Goal: Task Accomplishment & Management: Complete application form

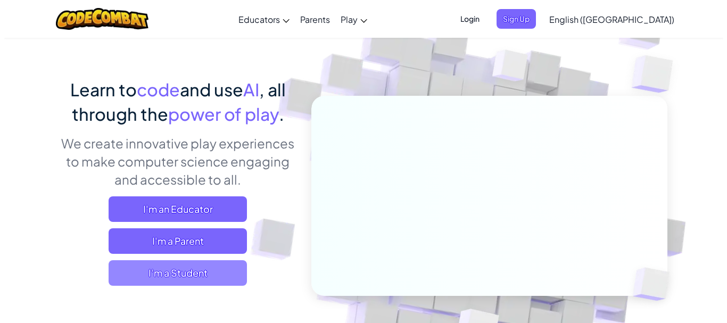
scroll to position [53, 0]
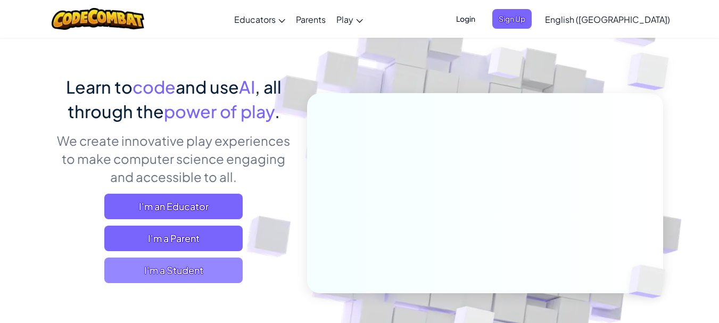
click at [200, 271] on span "I'm a Student" at bounding box center [173, 271] width 138 height 26
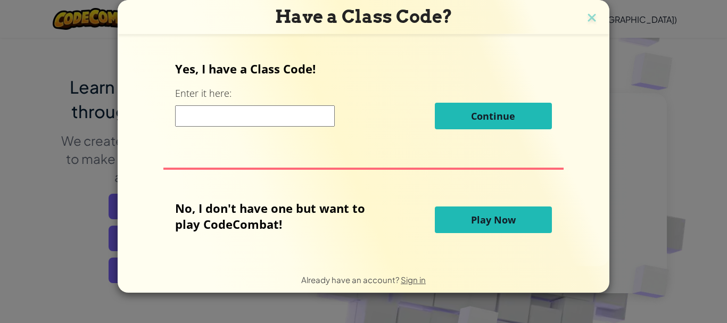
click at [377, 243] on div "Yes, I have a Class Code! Enter it here: Continue No, I don't have one but want…" at bounding box center [363, 150] width 470 height 209
click at [588, 17] on img at bounding box center [592, 19] width 14 height 16
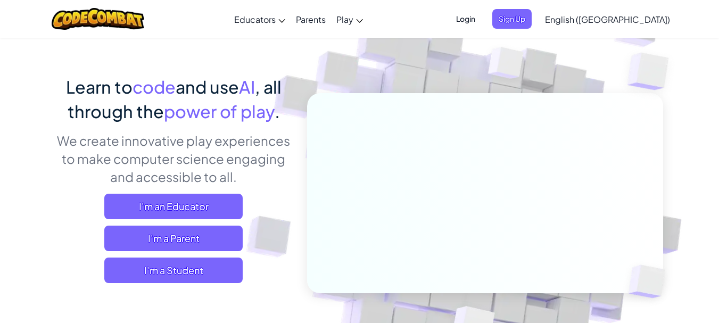
click at [482, 19] on span "Login" at bounding box center [466, 19] width 32 height 20
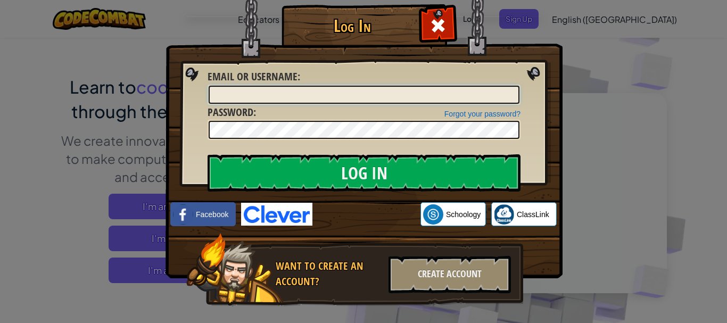
click at [278, 101] on input "Email or Username :" at bounding box center [364, 95] width 311 height 18
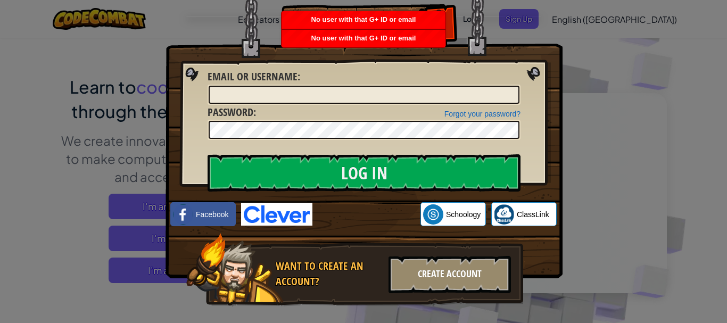
click at [439, 277] on div "Create Account" at bounding box center [450, 274] width 122 height 37
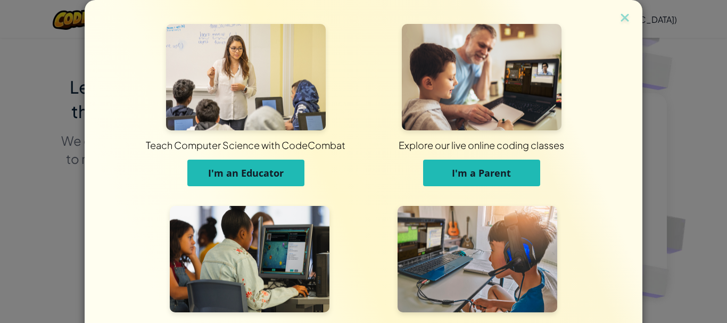
scroll to position [98, 0]
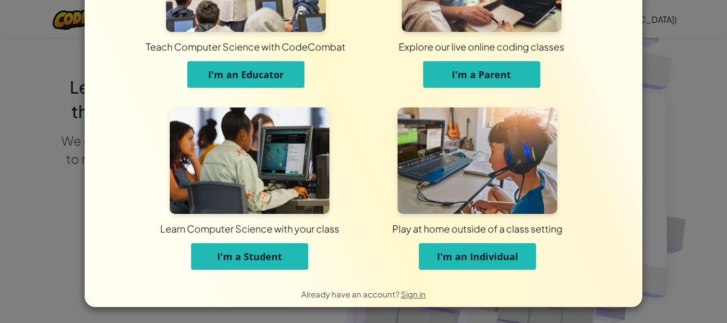
click at [240, 263] on button "I'm a Student" at bounding box center [249, 256] width 117 height 27
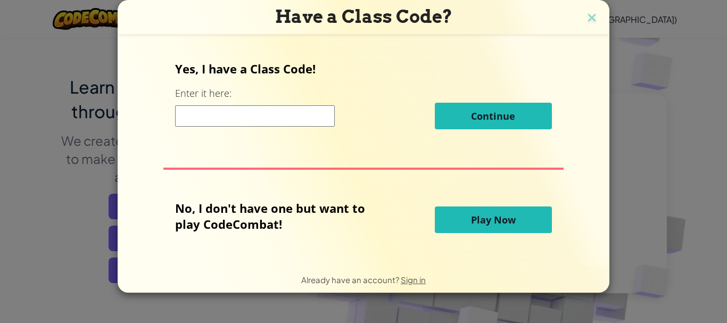
scroll to position [0, 0]
click at [238, 116] on input at bounding box center [255, 115] width 160 height 21
click at [276, 118] on input at bounding box center [255, 115] width 160 height 21
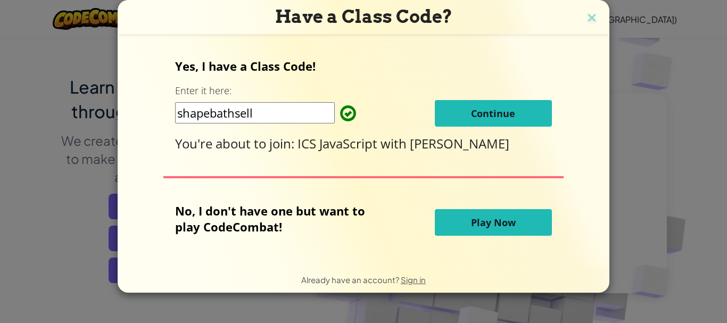
type input "shapebathsell"
click at [499, 111] on span "Continue" at bounding box center [493, 113] width 44 height 13
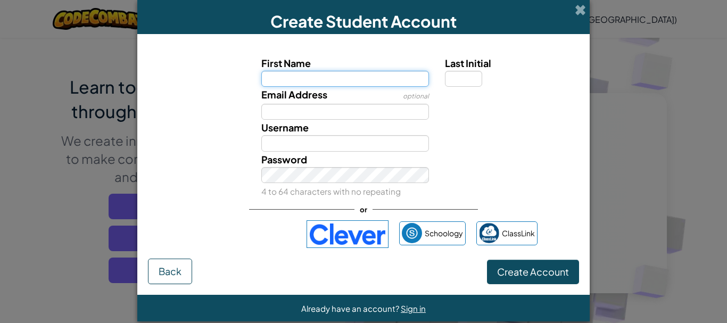
click at [367, 79] on input "First Name" at bounding box center [345, 79] width 168 height 16
type input "Rhys"
type input "D"
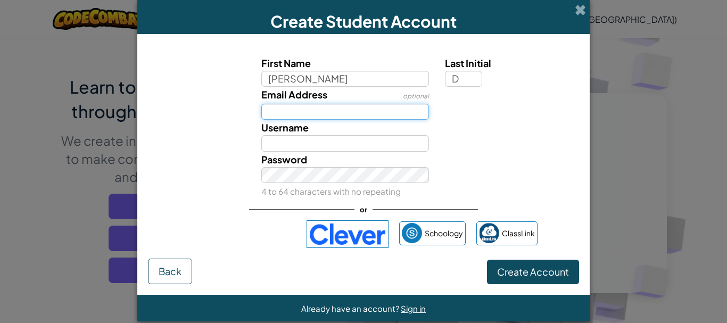
type input "rhysdionne@gmail.com"
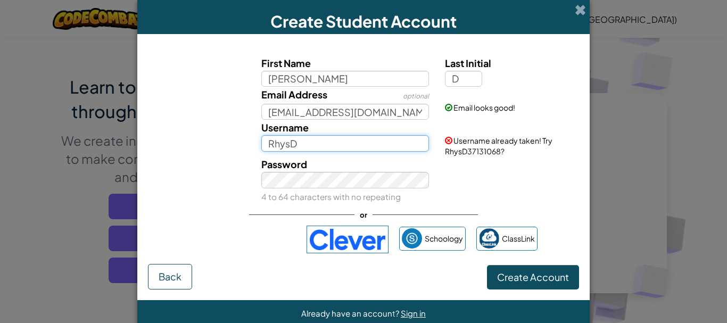
click at [325, 147] on input "RhysD" at bounding box center [345, 143] width 168 height 16
click at [314, 166] on div "Password 4 to 64 characters with no repeating" at bounding box center [345, 179] width 184 height 47
click at [313, 171] on div "Password 4 to 64 characters with no repeating" at bounding box center [345, 179] width 184 height 47
click at [348, 174] on div "Password 4 to 64 characters with no repeating" at bounding box center [345, 179] width 184 height 47
click at [315, 144] on input "RhysD" at bounding box center [345, 143] width 168 height 16
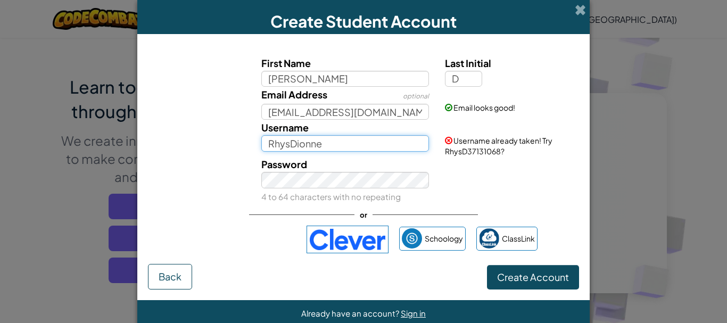
type input "RhysDionne"
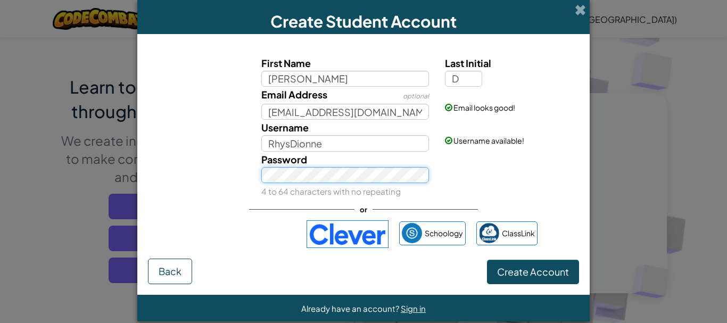
click at [249, 185] on div "Password 4 to 64 characters with no repeating" at bounding box center [364, 175] width 442 height 47
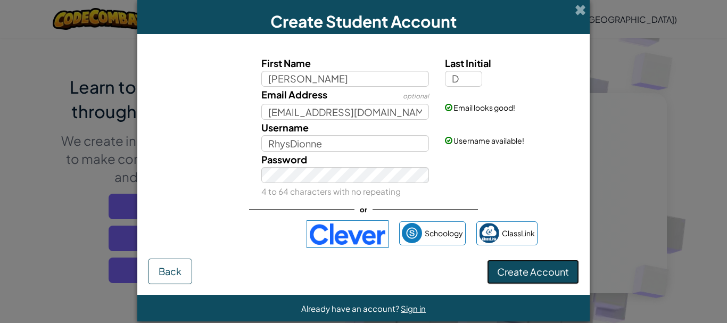
click at [511, 267] on span "Create Account" at bounding box center [533, 272] width 72 height 12
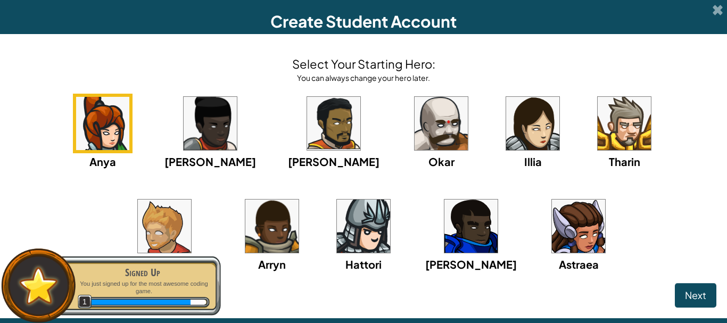
click at [245, 212] on img at bounding box center [271, 226] width 53 height 53
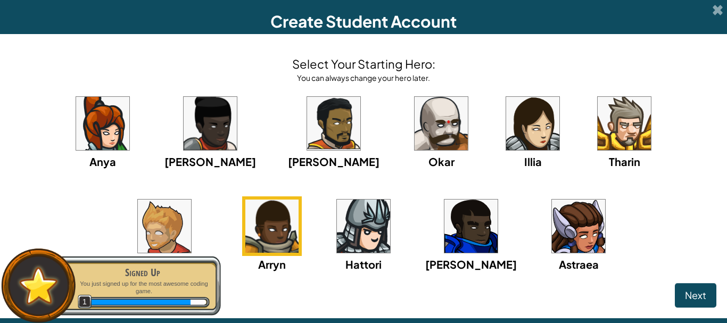
click at [444, 224] on img at bounding box center [470, 226] width 53 height 53
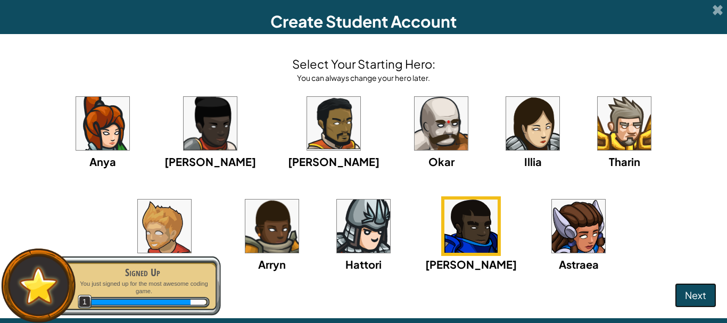
click at [697, 293] on span "Next" at bounding box center [695, 295] width 21 height 12
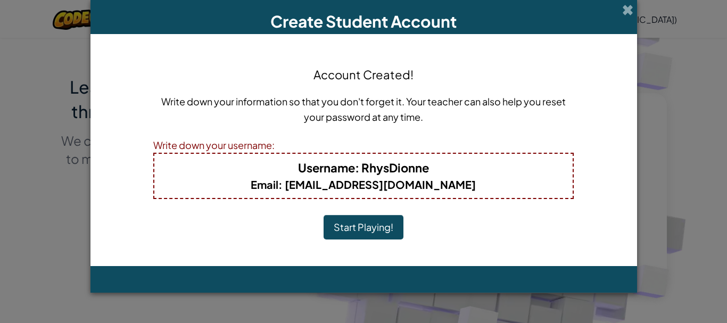
click at [361, 238] on button "Start Playing!" at bounding box center [364, 227] width 80 height 24
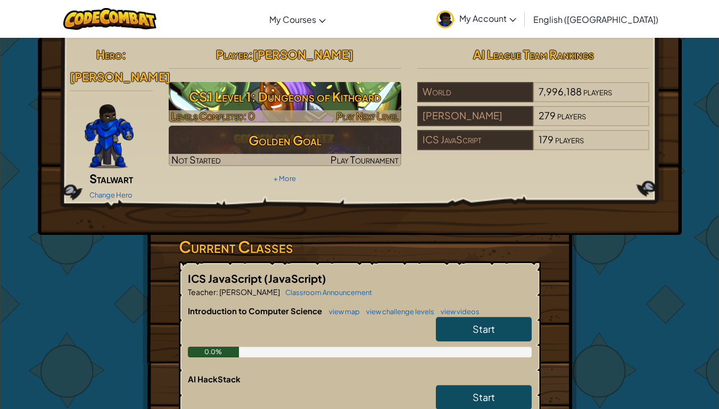
click at [238, 92] on h3 "CS1 Level 1: Dungeons of Kithgard" at bounding box center [285, 97] width 233 height 24
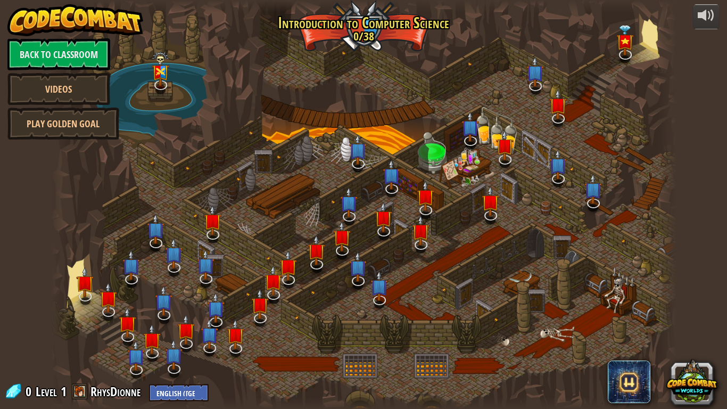
click at [534, 187] on div at bounding box center [363, 204] width 625 height 409
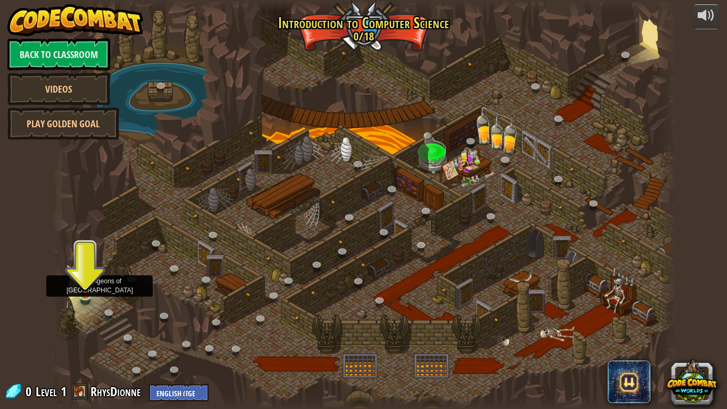
click at [84, 290] on img at bounding box center [85, 277] width 16 height 36
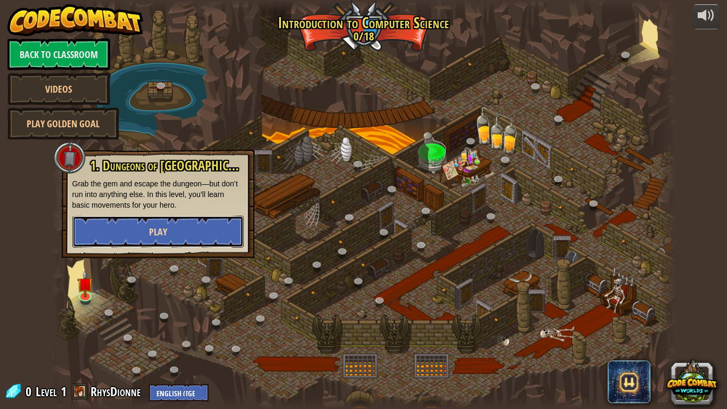
click at [122, 227] on button "Play" at bounding box center [157, 232] width 171 height 32
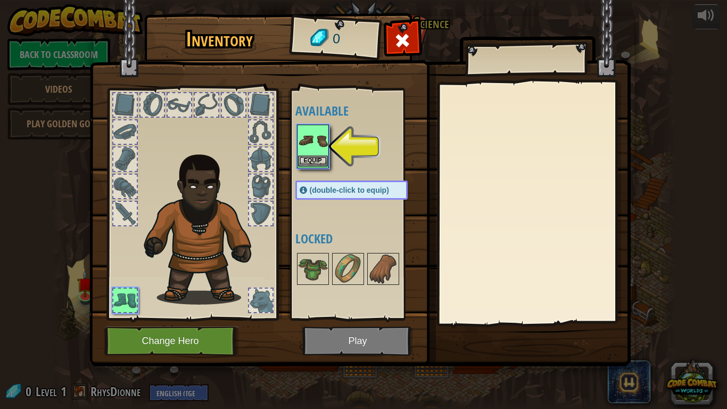
click at [312, 152] on img at bounding box center [313, 141] width 30 height 30
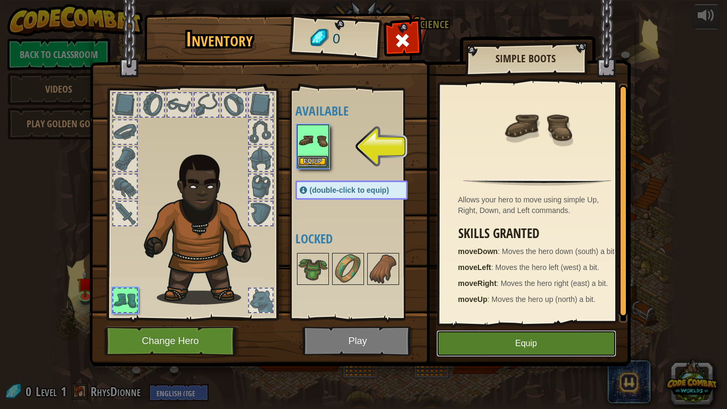
click at [523, 323] on button "Equip" at bounding box center [526, 343] width 180 height 27
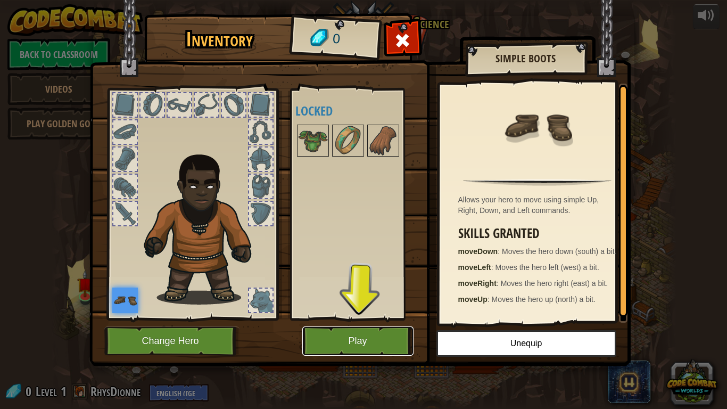
click at [335, 323] on button "Play" at bounding box center [357, 340] width 111 height 29
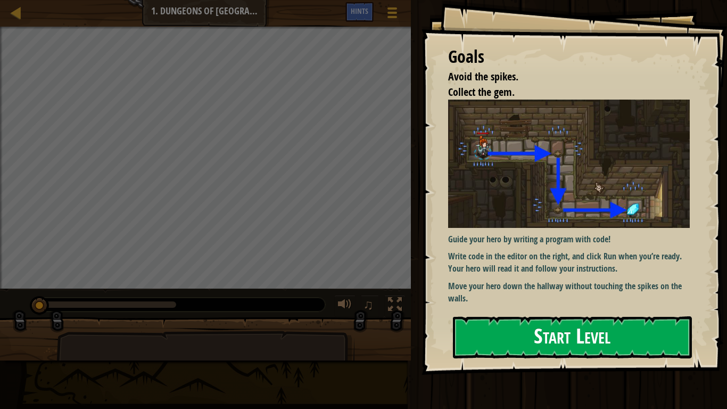
click at [607, 323] on button "Start Level" at bounding box center [572, 337] width 239 height 42
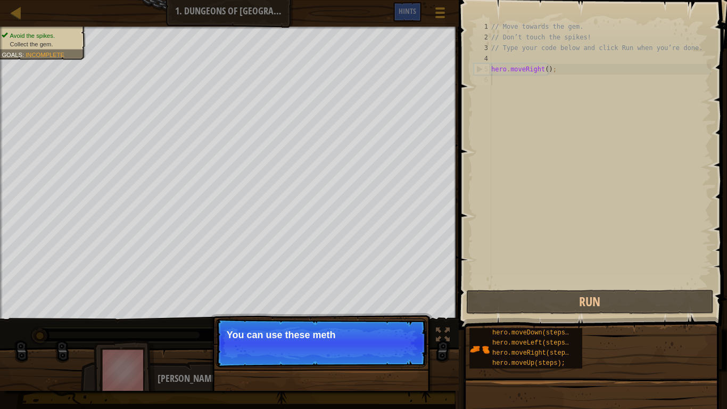
click at [379, 323] on p "Skip (esc) Continue You can use these meth" at bounding box center [321, 342] width 211 height 49
click at [356, 323] on span "Skip (esc)" at bounding box center [351, 349] width 33 height 9
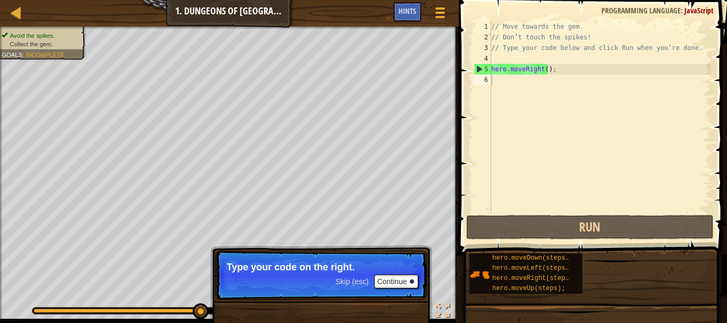
click at [359, 282] on span "Skip (esc)" at bounding box center [351, 281] width 33 height 9
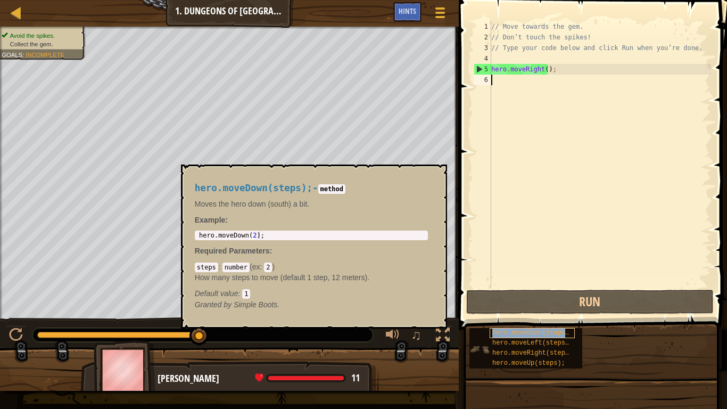
click at [536, 323] on span "hero.moveDown(steps);" at bounding box center [532, 332] width 80 height 7
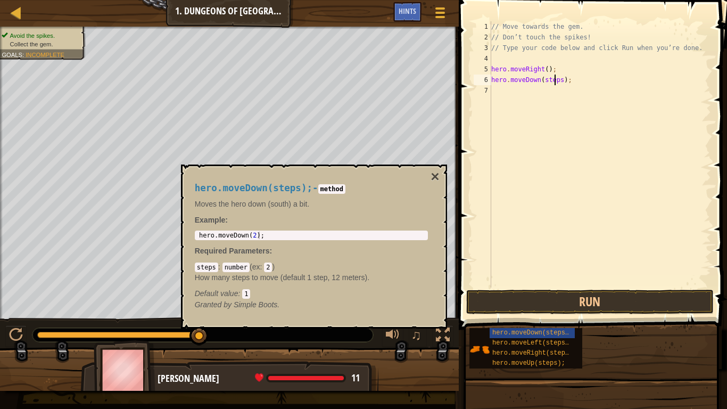
click at [554, 81] on div "// Move towards the gem. // Don’t touch the spikes! // Type your code below and…" at bounding box center [600, 164] width 222 height 287
click at [556, 79] on div "// Move towards the gem. // Don’t touch the spikes! // Type your code below and…" at bounding box center [600, 164] width 222 height 287
drag, startPoint x: 556, startPoint y: 79, endPoint x: 540, endPoint y: 82, distance: 16.3
click at [540, 82] on div "// Move towards the gem. // Don’t touch the spikes! // Type your code below and…" at bounding box center [600, 164] width 222 height 287
type textarea "hero.moveDown(3);"
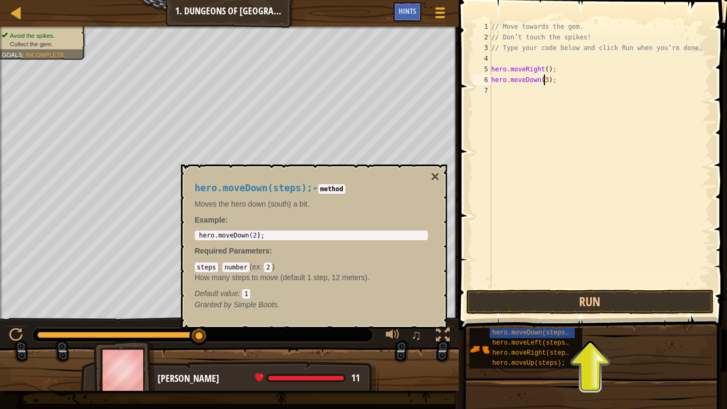
scroll to position [5, 4]
click at [590, 204] on div "// Move towards the gem. // Don’t touch the spikes! // Type your code below and…" at bounding box center [600, 164] width 222 height 287
click at [565, 299] on button "Run" at bounding box center [590, 302] width 248 height 24
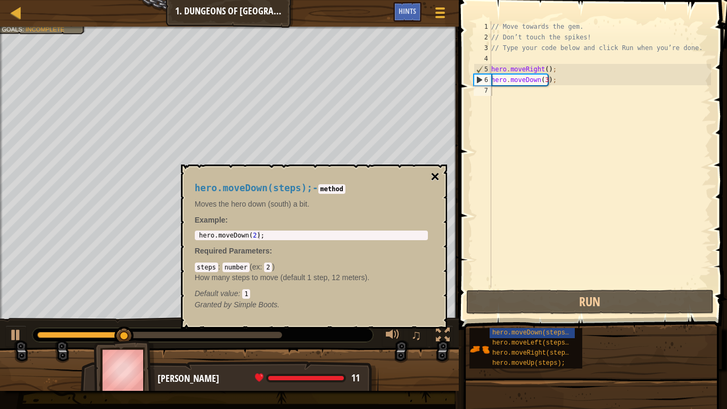
click at [435, 172] on button "×" at bounding box center [435, 176] width 9 height 15
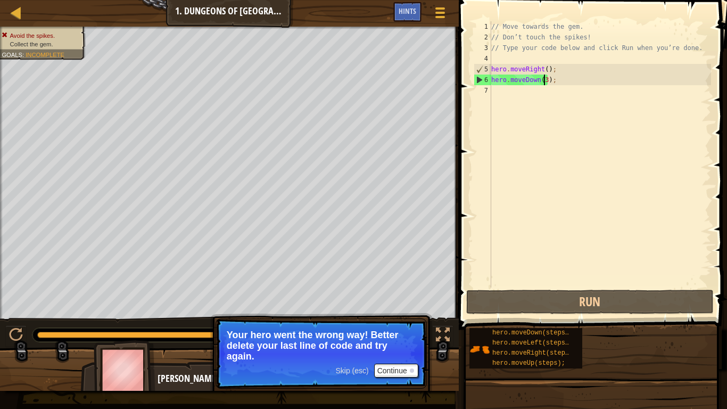
click at [543, 85] on div "// Move towards the gem. // Don’t touch the spikes! // Type your code below and…" at bounding box center [600, 164] width 222 height 287
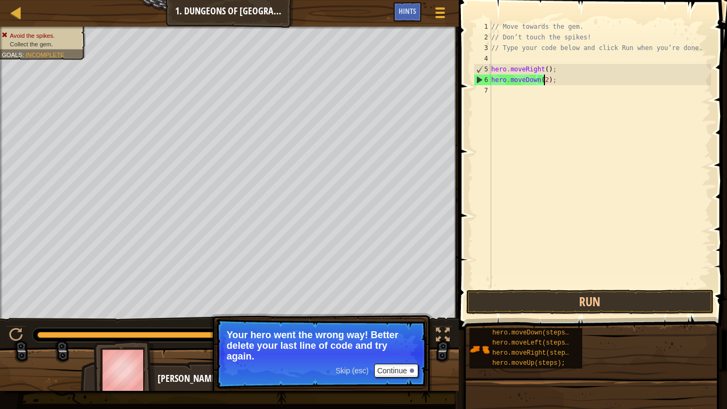
scroll to position [5, 4]
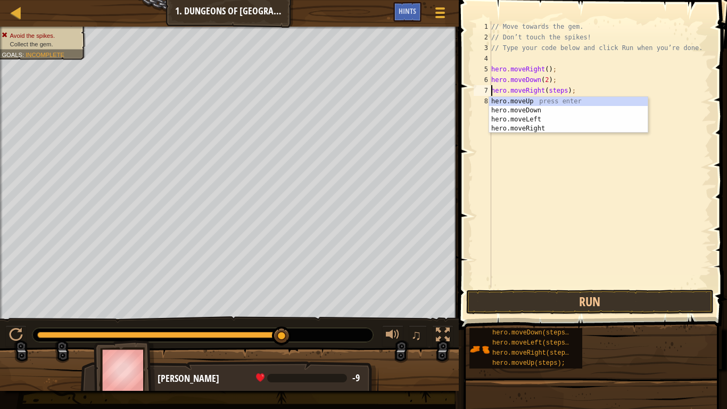
click at [554, 93] on div "// Move towards the gem. // Don’t touch the spikes! // Type your code below and…" at bounding box center [600, 164] width 222 height 287
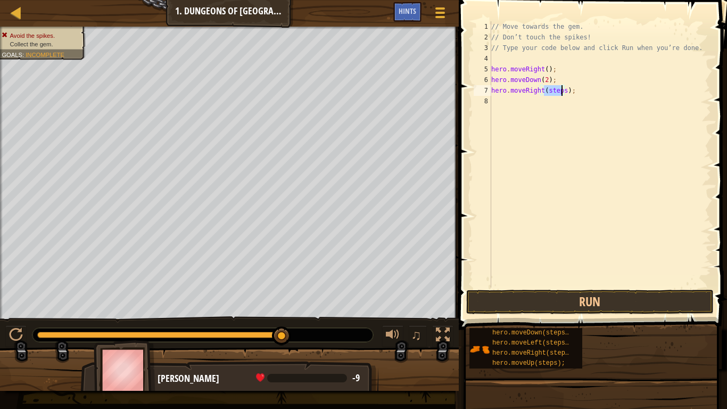
click at [554, 93] on div "// Move towards the gem. // Don’t touch the spikes! // Type your code below and…" at bounding box center [600, 164] width 222 height 287
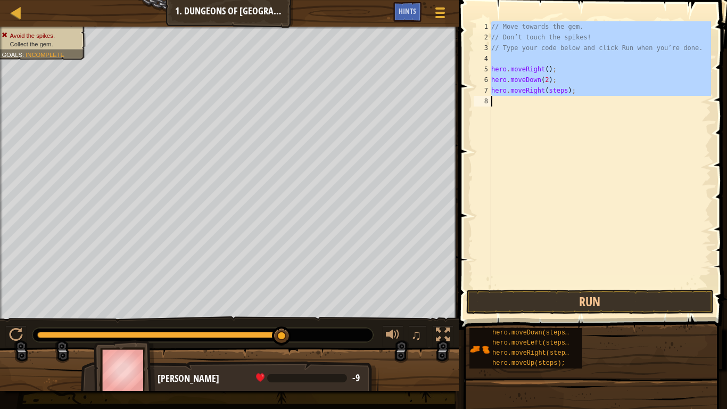
click at [554, 93] on div "// Move towards the gem. // Don’t touch the spikes! // Type your code below and…" at bounding box center [600, 164] width 222 height 287
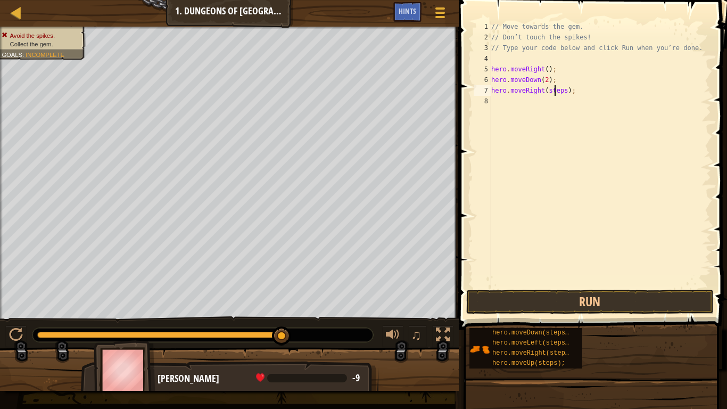
click at [554, 93] on div "// Move towards the gem. // Don’t touch the spikes! // Type your code below and…" at bounding box center [600, 164] width 222 height 287
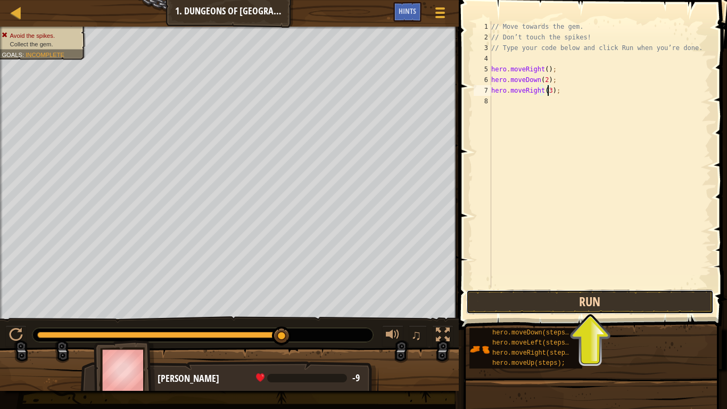
click at [557, 305] on button "Run" at bounding box center [590, 302] width 248 height 24
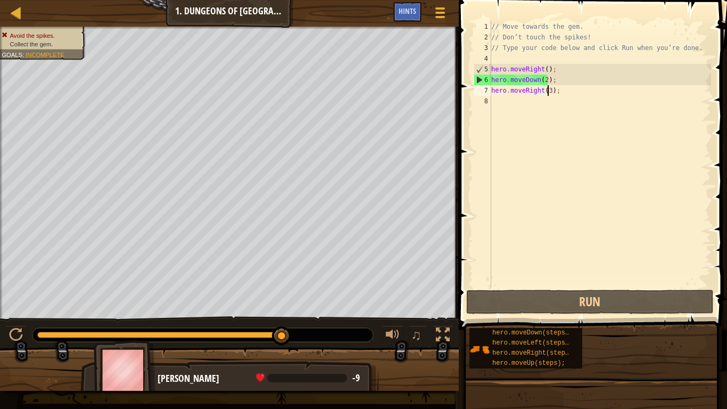
click at [258, 323] on span at bounding box center [260, 377] width 9 height 9
click at [523, 84] on div "// Move towards the gem. // Don’t touch the spikes! // Type your code below and…" at bounding box center [600, 164] width 222 height 287
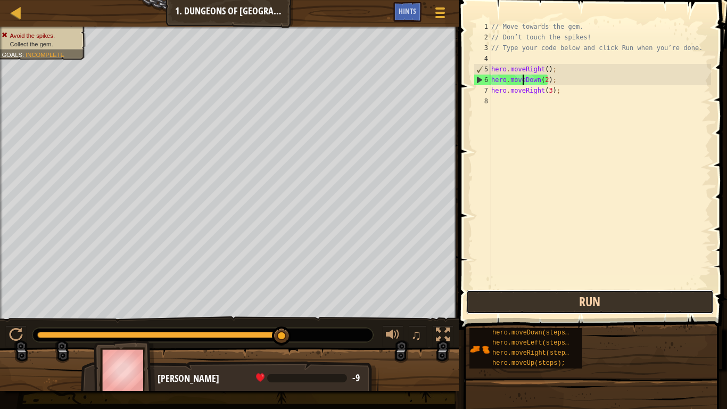
click at [548, 305] on button "Run" at bounding box center [590, 302] width 248 height 24
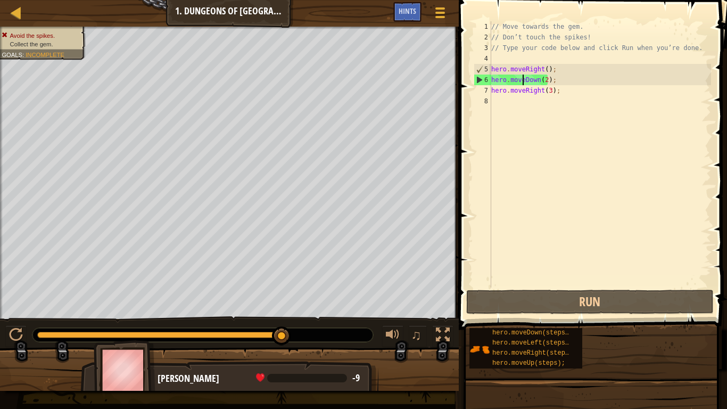
click at [544, 80] on div "// Move towards the gem. // Don’t touch the spikes! // Type your code below and…" at bounding box center [600, 164] width 222 height 287
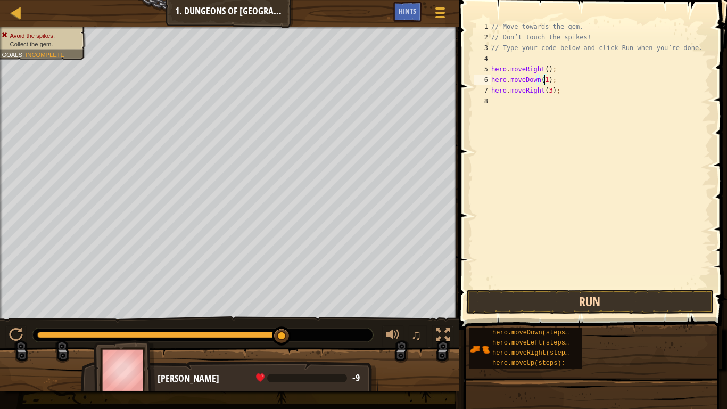
type textarea "hero.moveDown(1);"
click at [555, 309] on button "Run" at bounding box center [590, 302] width 248 height 24
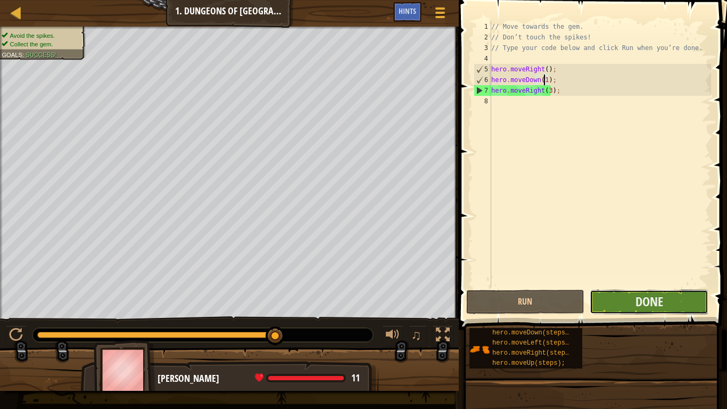
click at [626, 298] on button "Done" at bounding box center [649, 302] width 119 height 24
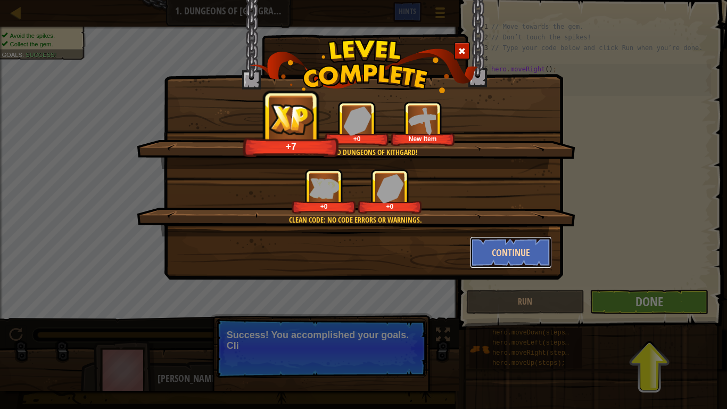
click at [527, 238] on button "Continue" at bounding box center [511, 252] width 82 height 32
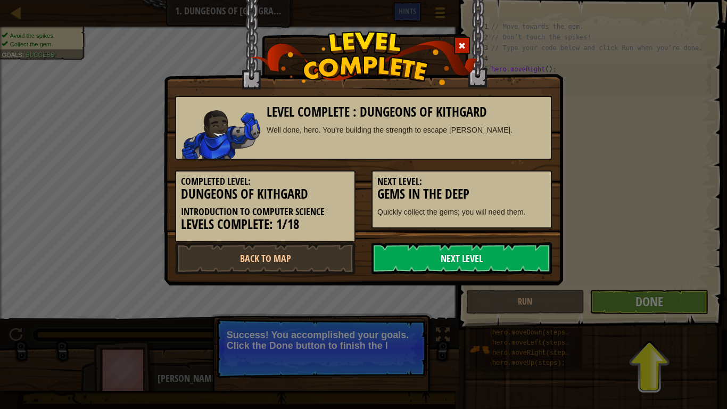
click at [500, 255] on link "Next Level" at bounding box center [461, 258] width 180 height 32
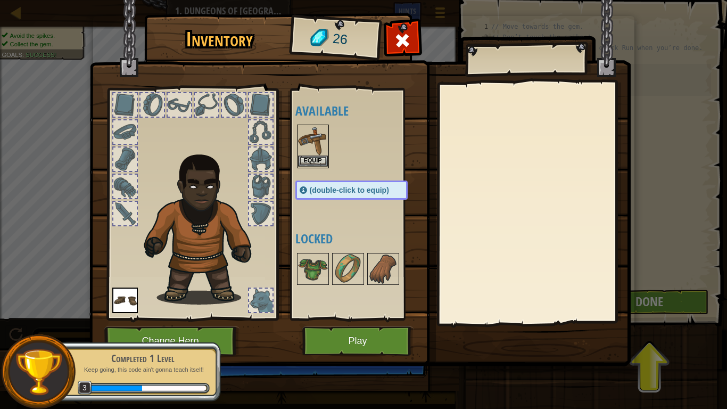
click at [318, 142] on img at bounding box center [313, 141] width 30 height 30
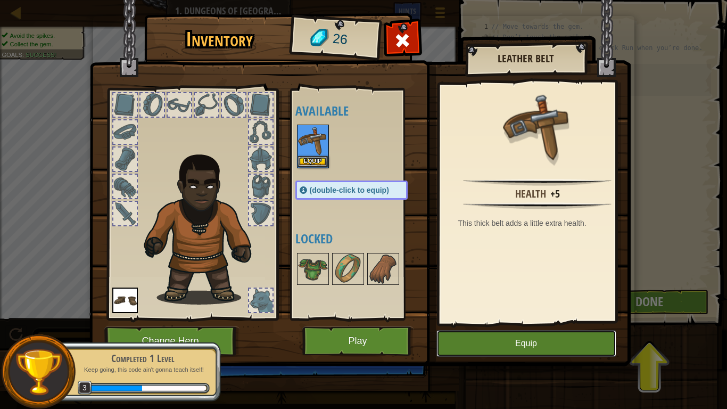
click at [501, 323] on button "Equip" at bounding box center [526, 343] width 180 height 27
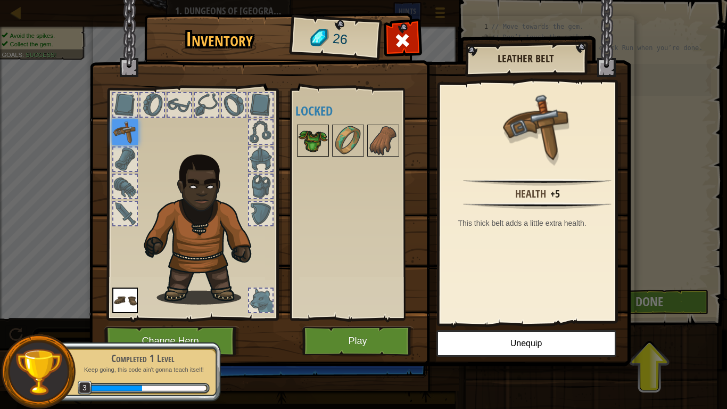
click at [324, 139] on img at bounding box center [313, 141] width 30 height 30
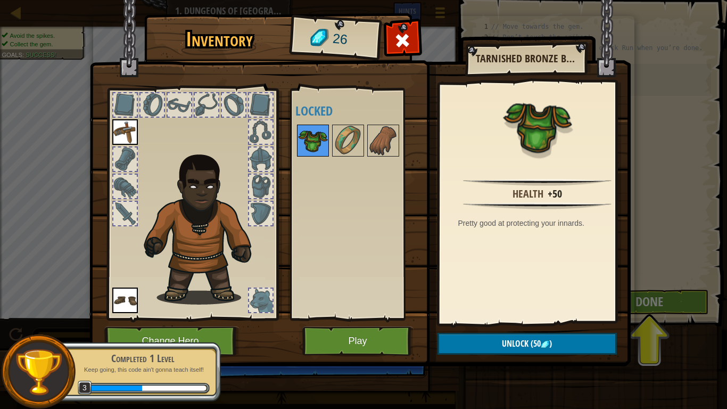
click at [323, 141] on img at bounding box center [313, 141] width 30 height 30
click at [621, 100] on div at bounding box center [537, 132] width 185 height 87
click at [682, 243] on div "Inventory 26 Available Equip Equip (double-click to equip) Locked Tarnished Bro…" at bounding box center [363, 204] width 727 height 409
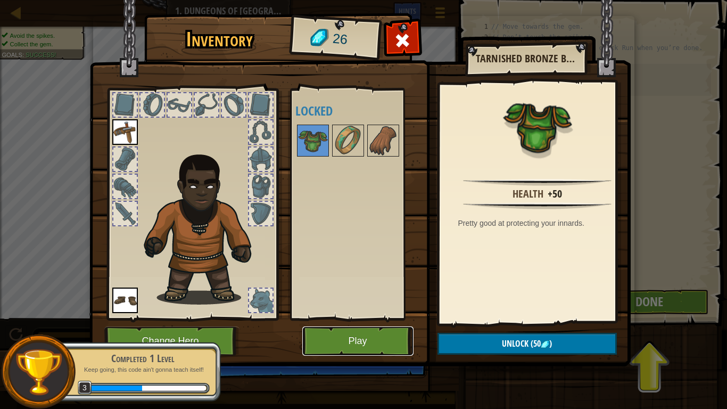
click at [350, 323] on button "Play" at bounding box center [357, 340] width 111 height 29
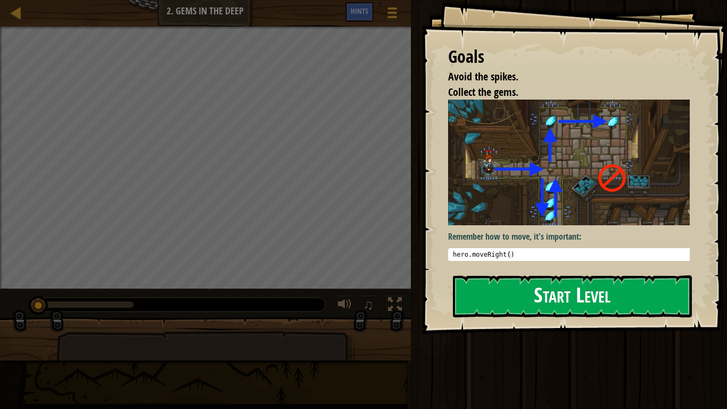
click at [543, 305] on button "Start Level" at bounding box center [572, 296] width 239 height 42
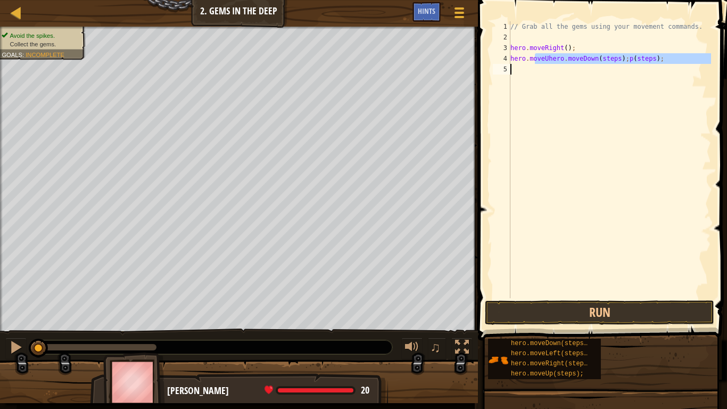
drag, startPoint x: 534, startPoint y: 62, endPoint x: 546, endPoint y: 67, distance: 13.1
click at [546, 67] on div "// Grab all the gems using your movement commands. hero . moveRight ( ) ; hero …" at bounding box center [609, 170] width 203 height 298
type textarea "h"
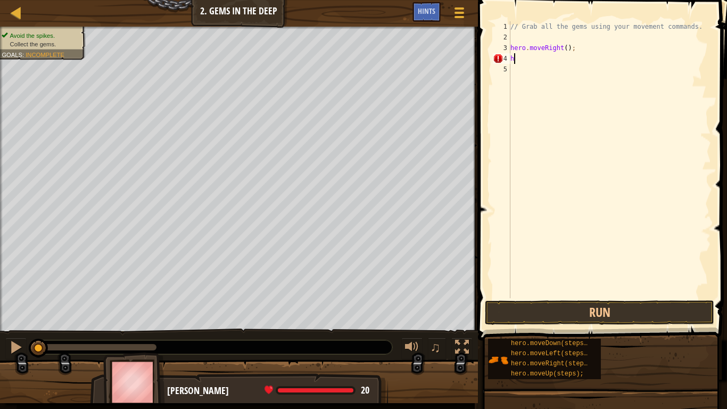
scroll to position [5, 0]
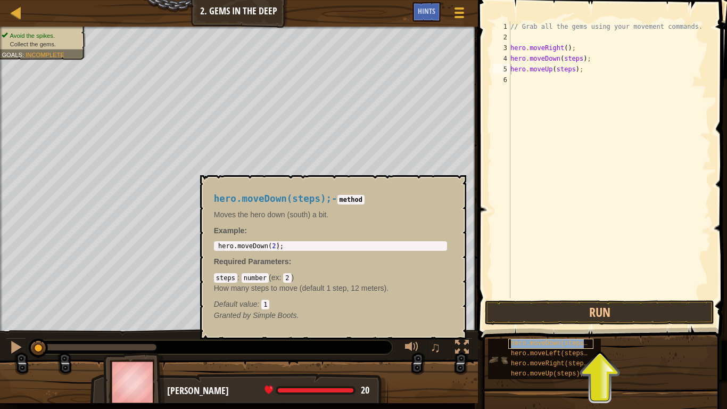
click at [549, 323] on span "hero.moveDown(steps);" at bounding box center [551, 343] width 80 height 7
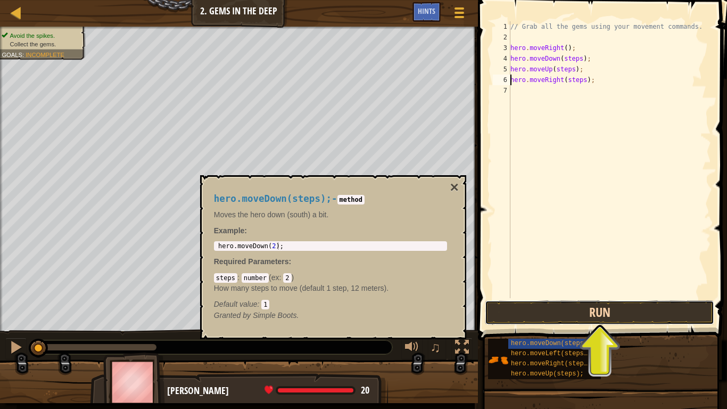
click at [598, 311] on button "Run" at bounding box center [599, 312] width 229 height 24
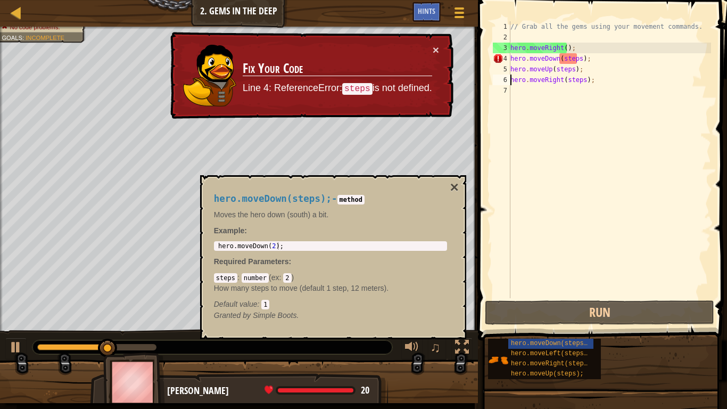
click at [567, 58] on div "// Grab all the gems using your movement commands. hero . moveRight ( ) ; hero …" at bounding box center [609, 170] width 203 height 298
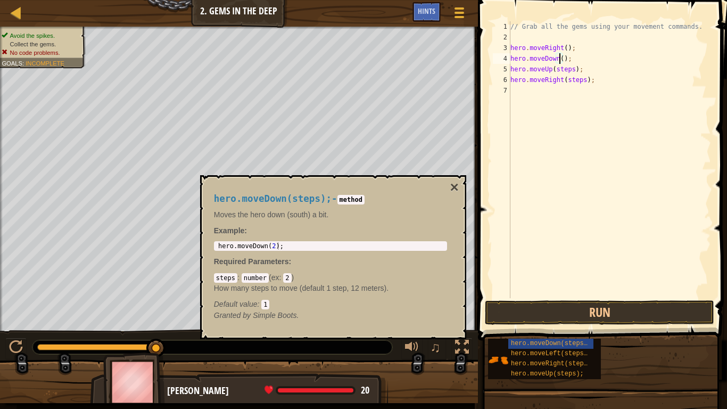
click at [559, 73] on div "// Grab all the gems using your movement commands. hero . moveRight ( ) ; hero …" at bounding box center [609, 170] width 203 height 298
click at [568, 80] on div "// Grab all the gems using your movement commands. hero . moveRight ( ) ; hero …" at bounding box center [609, 170] width 203 height 298
click at [596, 315] on button "Run" at bounding box center [599, 312] width 229 height 24
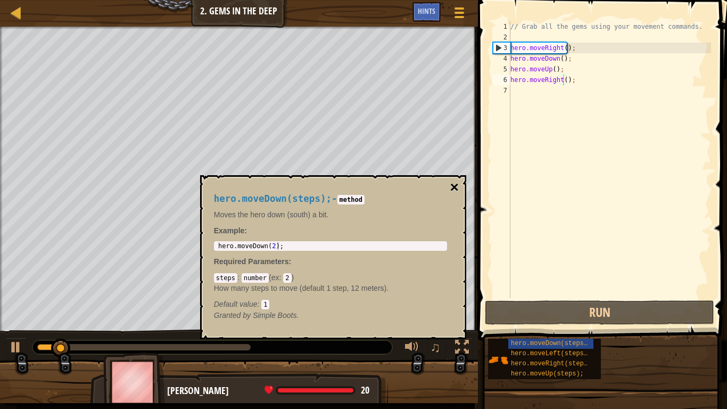
click at [456, 187] on button "×" at bounding box center [454, 187] width 9 height 15
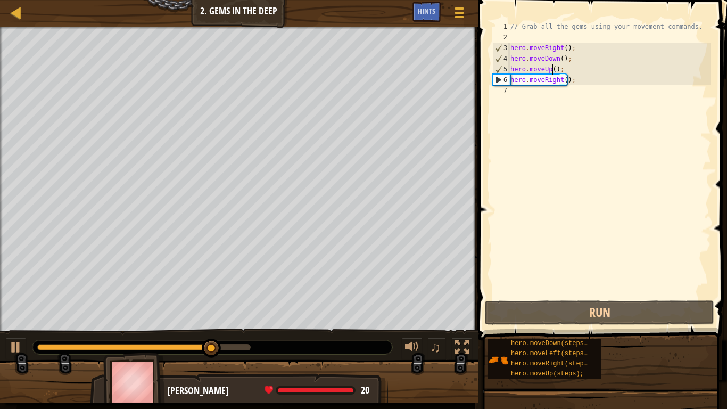
click at [551, 70] on div "// Grab all the gems using your movement commands. hero . moveRight ( ) ; hero …" at bounding box center [609, 170] width 203 height 298
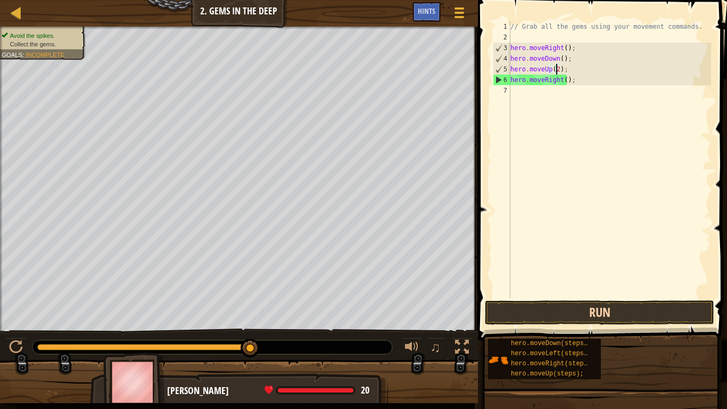
type textarea "hero.moveUp(2);"
click at [562, 318] on button "Run" at bounding box center [599, 312] width 229 height 24
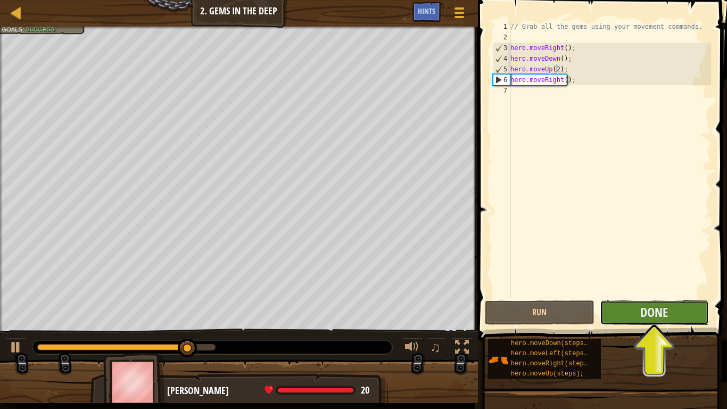
click at [625, 323] on button "Done" at bounding box center [654, 312] width 109 height 24
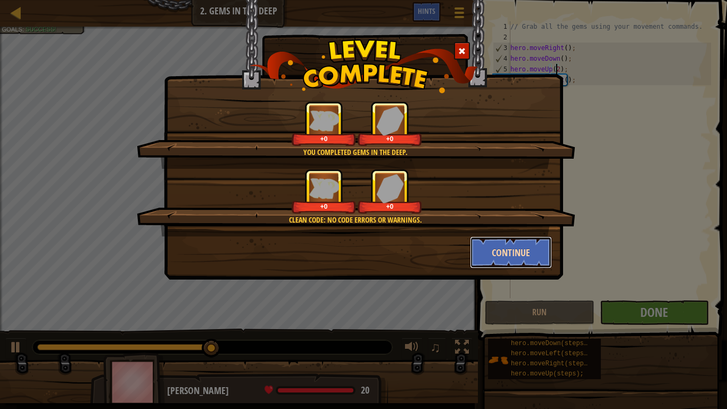
click at [493, 248] on button "Continue" at bounding box center [511, 252] width 82 height 32
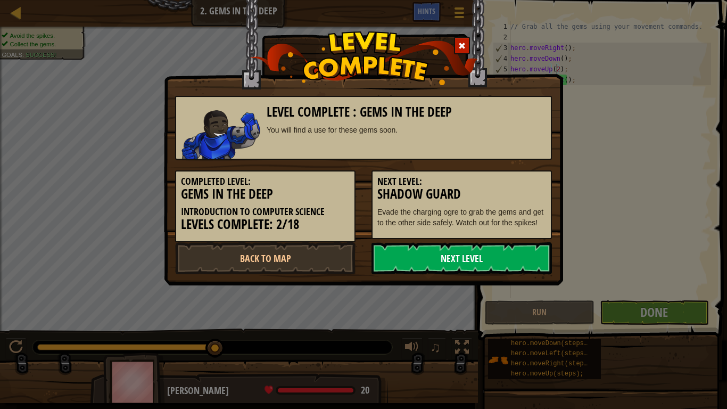
click at [480, 252] on link "Next Level" at bounding box center [461, 258] width 180 height 32
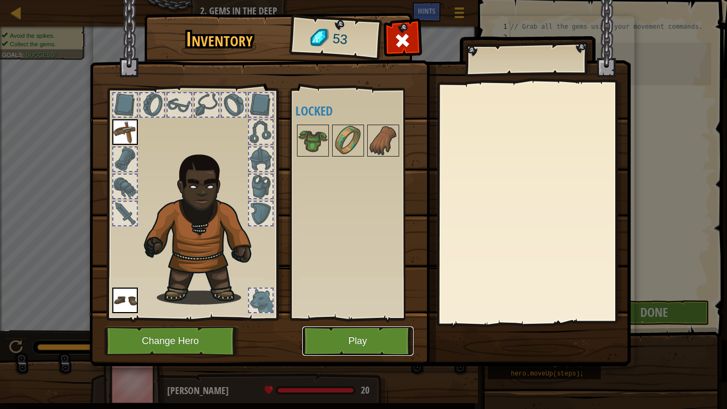
click at [361, 323] on button "Play" at bounding box center [357, 340] width 111 height 29
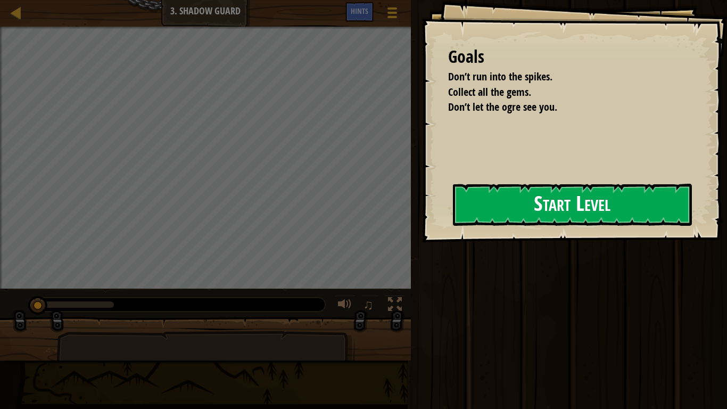
click at [489, 187] on button "Start Level" at bounding box center [572, 205] width 239 height 42
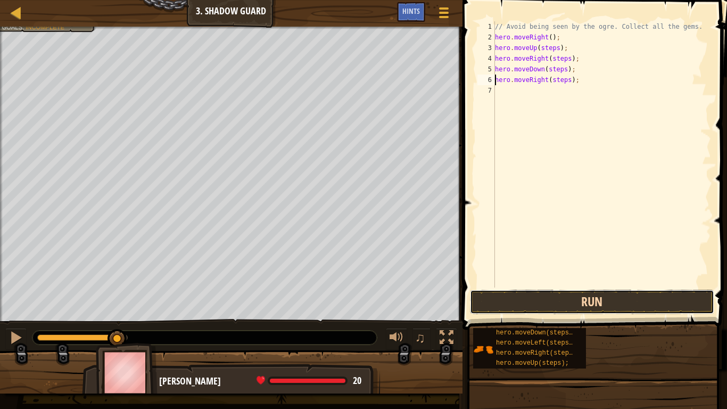
click at [570, 309] on button "Run" at bounding box center [592, 302] width 244 height 24
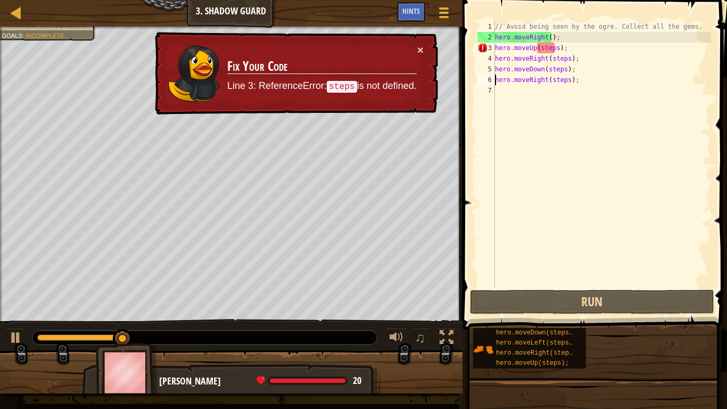
click at [545, 47] on div "// Avoid being seen by the ogre. Collect all the gems. hero . moveRight ( ) ; h…" at bounding box center [602, 164] width 218 height 287
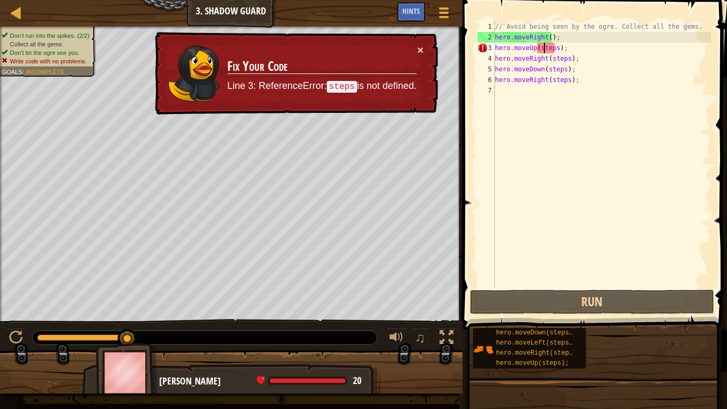
click at [546, 54] on div "// Avoid being seen by the ogre. Collect all the gems. hero . moveRight ( ) ; h…" at bounding box center [602, 164] width 218 height 287
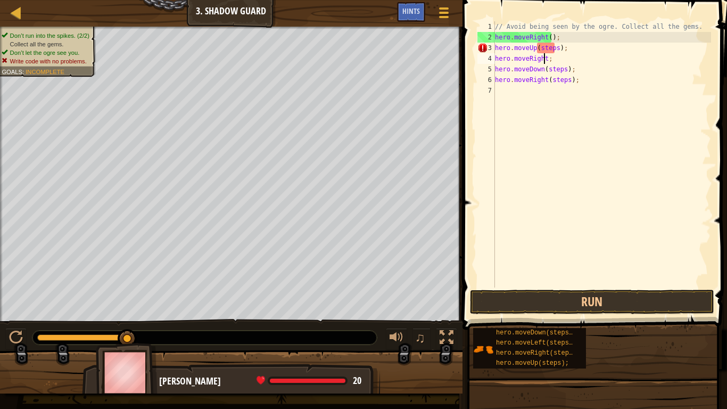
click at [548, 46] on div "// Avoid being seen by the ogre. Collect all the gems. hero . moveRight ( ) ; h…" at bounding box center [602, 164] width 218 height 287
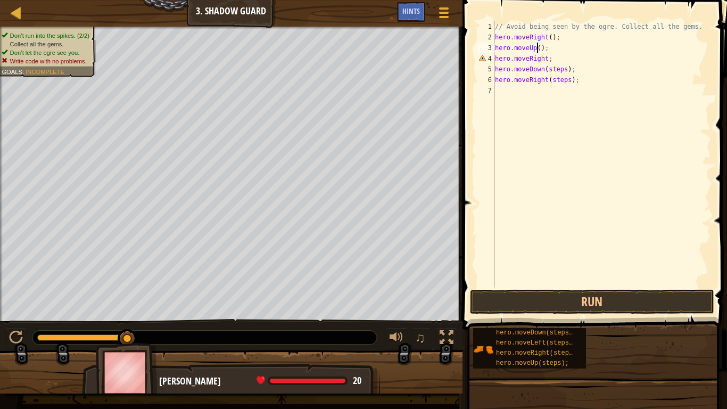
click at [552, 70] on div "// Avoid being seen by the ogre. Collect all the gems. hero . moveRight ( ) ; h…" at bounding box center [602, 164] width 218 height 287
click at [555, 83] on div "// Avoid being seen by the ogre. Collect all the gems. hero . moveRight ( ) ; h…" at bounding box center [602, 164] width 218 height 287
click at [543, 61] on div "// Avoid being seen by the ogre. Collect all the gems. hero . moveRight ( ) ; h…" at bounding box center [602, 164] width 218 height 287
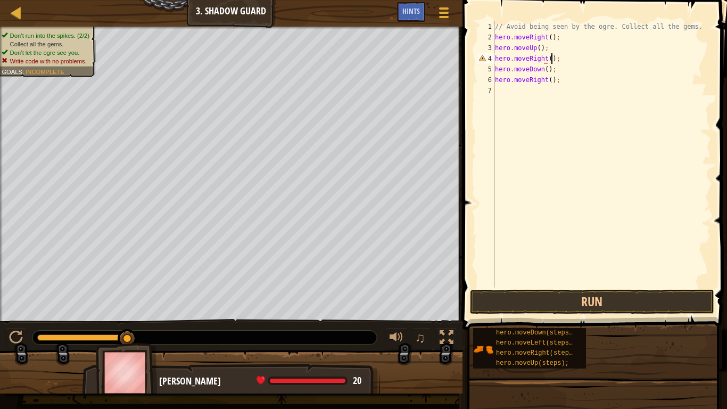
scroll to position [5, 4]
type textarea "hero.moveRight();"
click at [592, 308] on button "Run" at bounding box center [592, 302] width 244 height 24
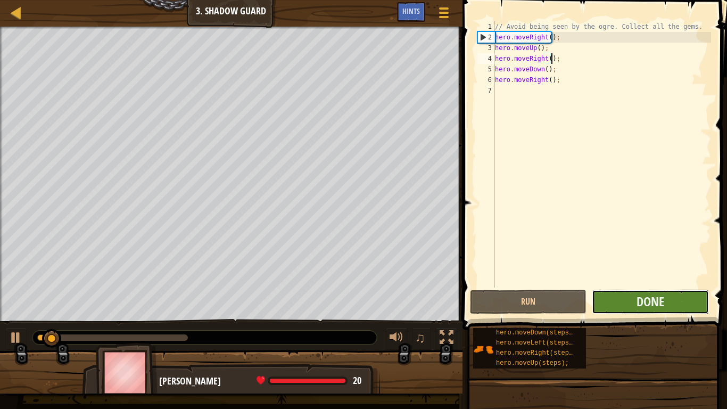
click at [651, 292] on button "Done" at bounding box center [650, 302] width 117 height 24
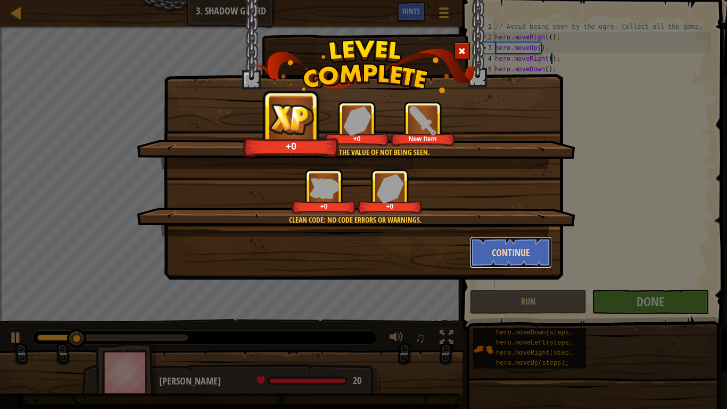
click at [541, 259] on button "Continue" at bounding box center [511, 252] width 82 height 32
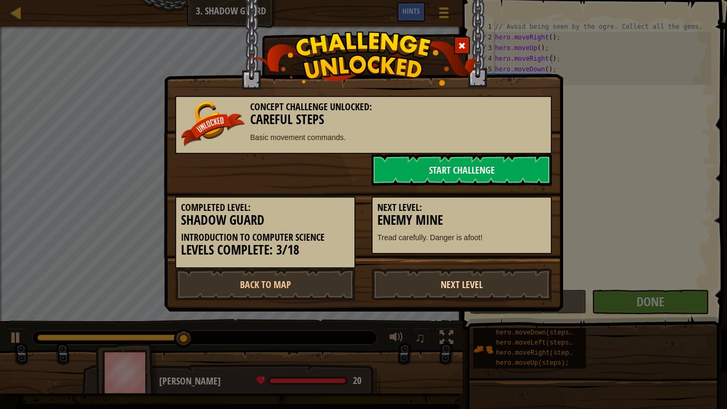
click at [472, 286] on link "Next Level" at bounding box center [461, 284] width 180 height 32
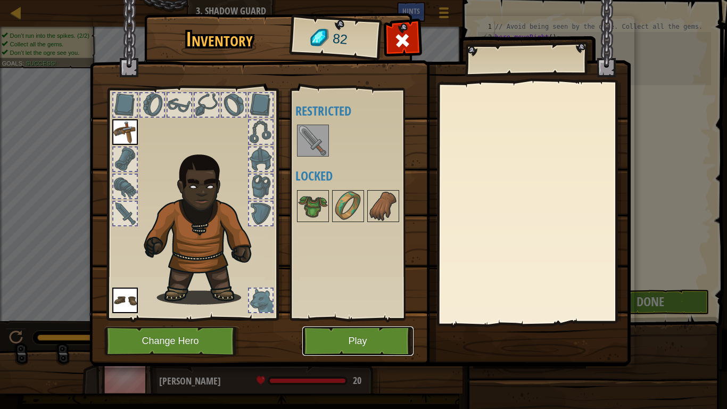
click at [367, 323] on button "Play" at bounding box center [357, 340] width 111 height 29
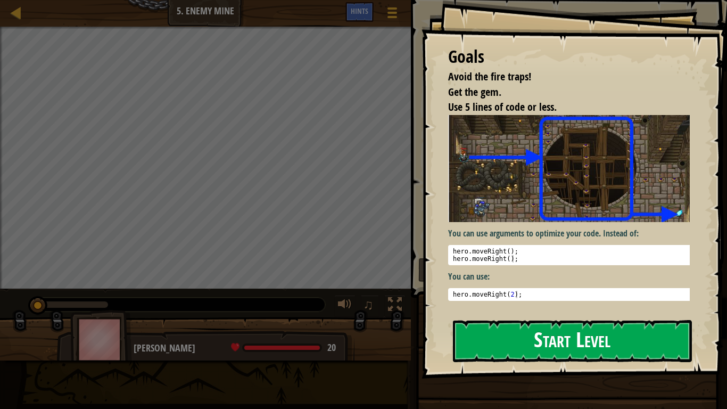
click at [542, 323] on button "Start Level" at bounding box center [572, 341] width 239 height 42
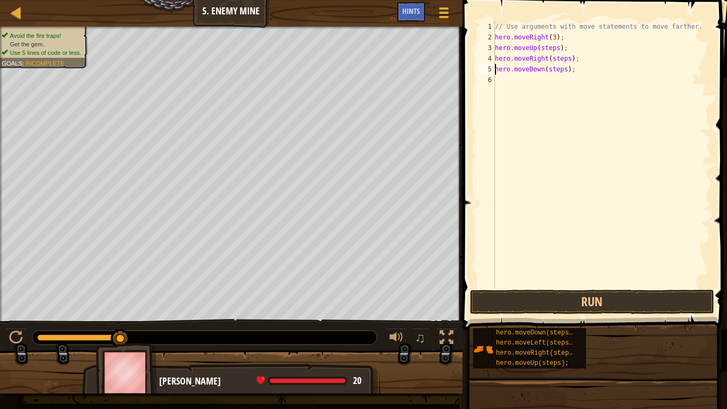
click at [557, 70] on div "// Use arguments with move statements to move farther. hero . moveRight ( 3 ) ;…" at bounding box center [602, 164] width 218 height 287
click at [562, 60] on div "// Use arguments with move statements to move farther. hero . moveRight ( 3 ) ;…" at bounding box center [602, 164] width 218 height 287
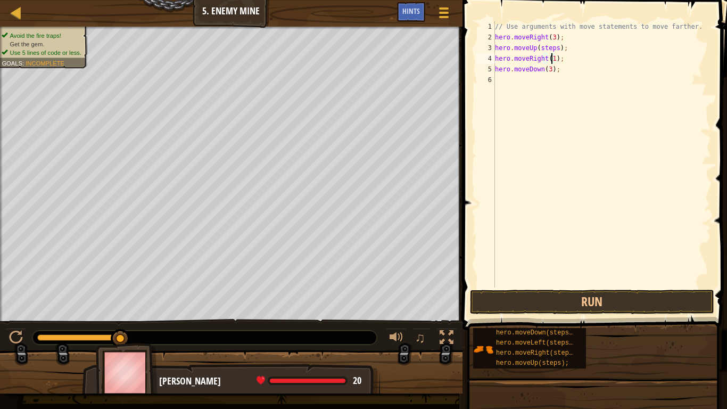
click at [543, 46] on div "// Use arguments with move statements to move farther. hero . moveRight ( 3 ) ;…" at bounding box center [602, 164] width 218 height 287
click at [552, 78] on div "// Use arguments with move statements to move farther. hero . moveRight ( 3 ) ;…" at bounding box center [602, 164] width 218 height 287
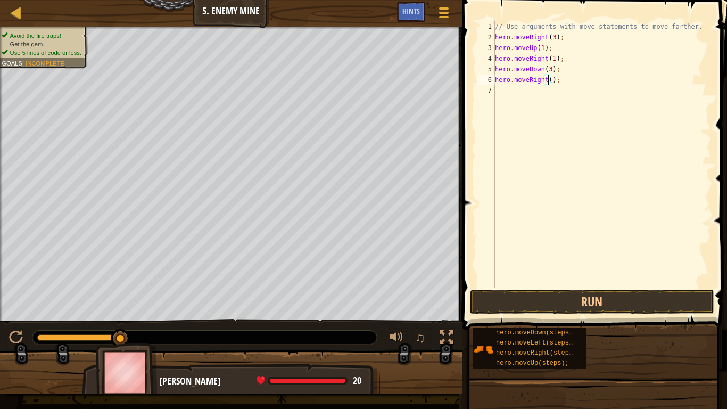
scroll to position [5, 4]
type textarea "hero.moveRight(2);"
click at [568, 294] on button "Run" at bounding box center [592, 302] width 244 height 24
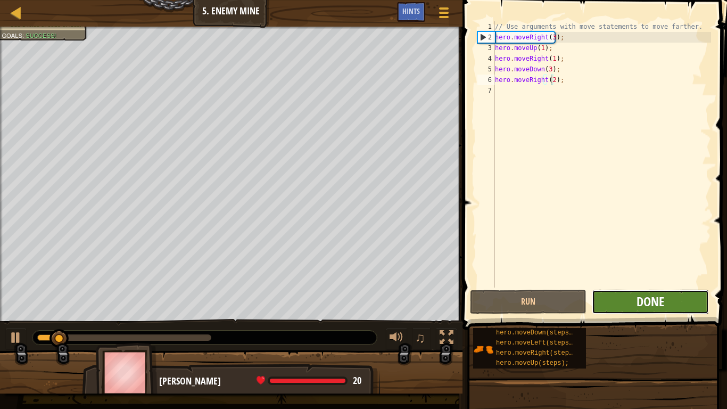
click at [636, 307] on button "Done" at bounding box center [650, 302] width 117 height 24
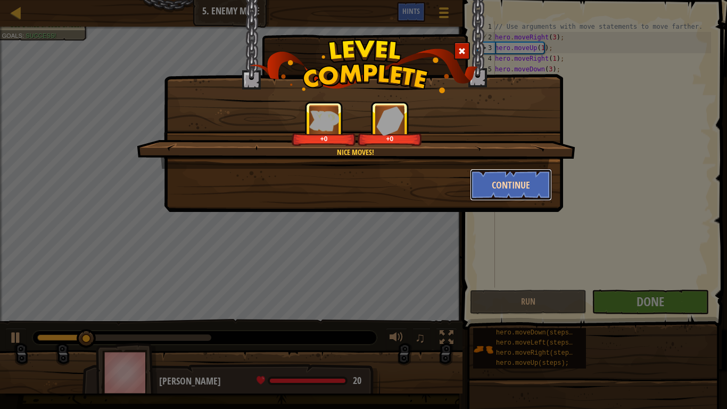
click at [493, 187] on button "Continue" at bounding box center [511, 185] width 82 height 32
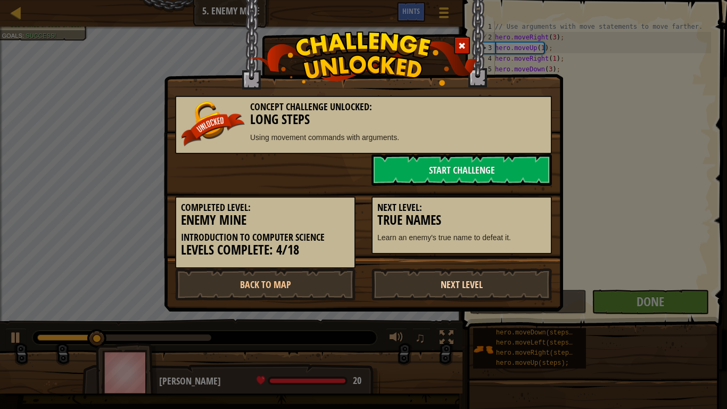
click at [472, 278] on link "Next Level" at bounding box center [461, 284] width 180 height 32
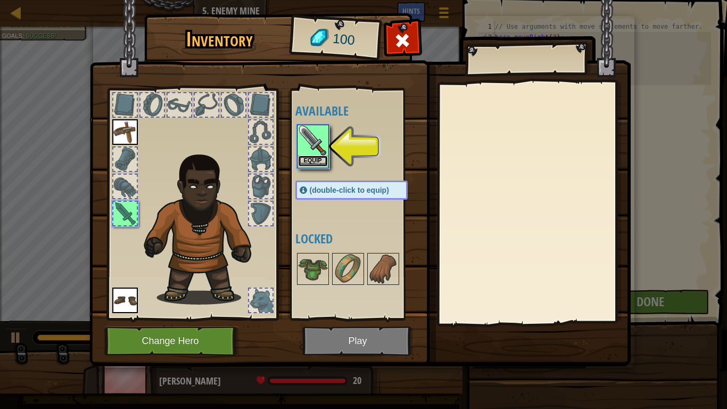
click at [323, 160] on button "Equip" at bounding box center [313, 160] width 30 height 11
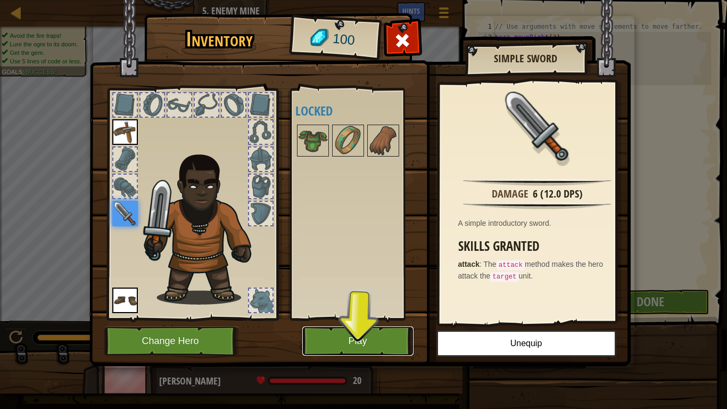
click at [380, 323] on button "Play" at bounding box center [357, 340] width 111 height 29
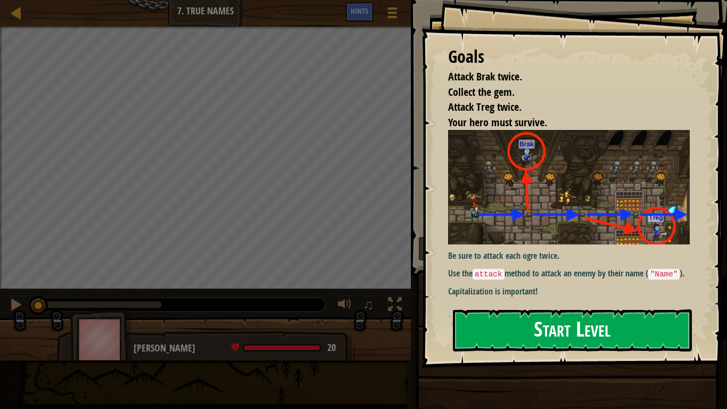
click at [515, 323] on button "Start Level" at bounding box center [572, 330] width 239 height 42
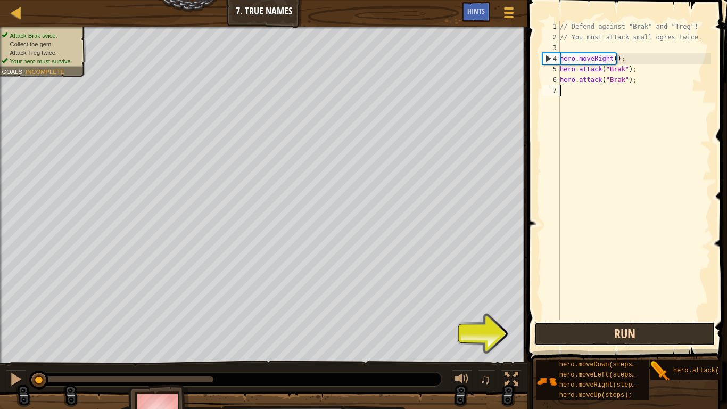
click at [574, 323] on button "Run" at bounding box center [624, 333] width 181 height 24
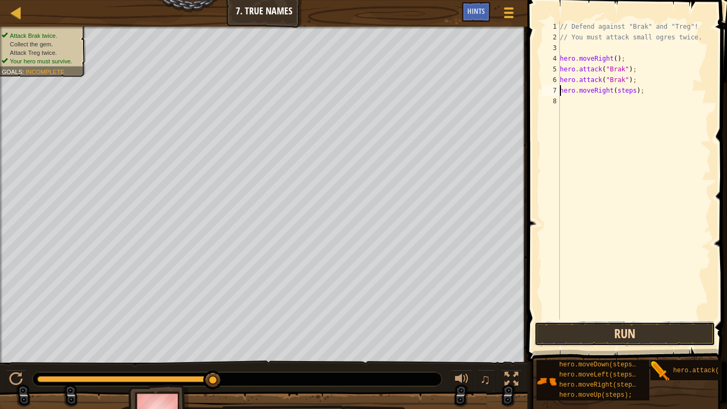
click at [622, 323] on button "Run" at bounding box center [624, 333] width 181 height 24
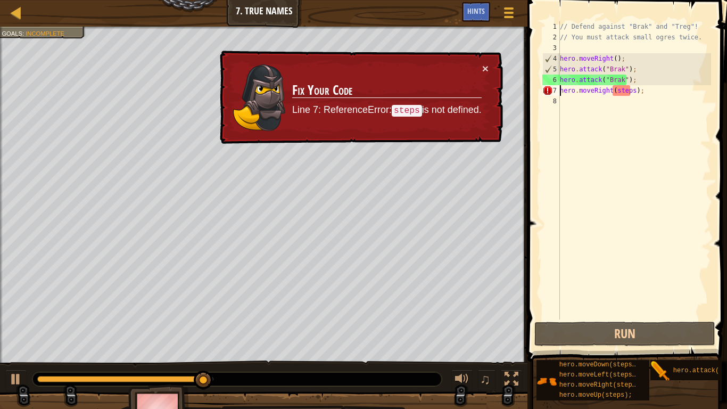
click at [617, 93] on div "// Defend against "Brak" and "Treg"! // You must attack small ogres twice. hero…" at bounding box center [634, 180] width 153 height 319
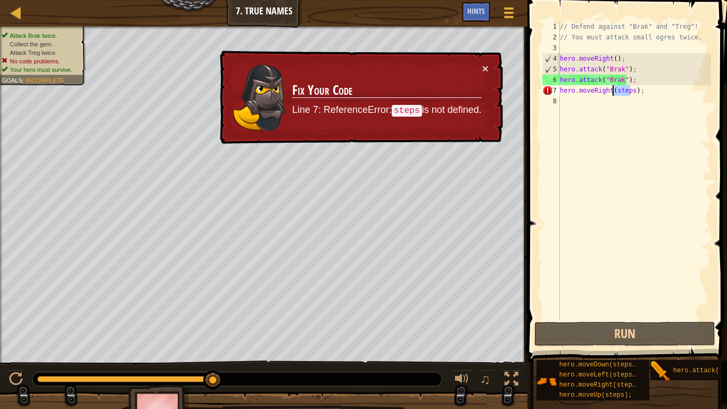
click at [617, 93] on div "// Defend against "Brak" and "Treg"! // You must attack small ogres twice. hero…" at bounding box center [634, 180] width 153 height 319
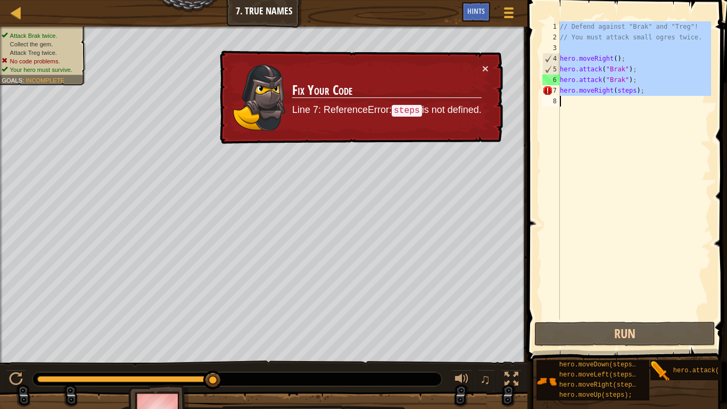
click at [617, 93] on div "// Defend against "Brak" and "Treg"! // You must attack small ogres twice. hero…" at bounding box center [634, 180] width 153 height 319
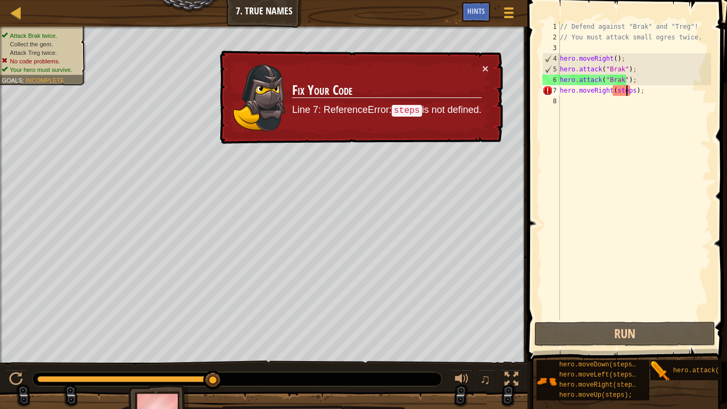
click at [625, 95] on div "// Defend against "Brak" and "Treg"! // You must attack small ogres twice. hero…" at bounding box center [634, 180] width 153 height 319
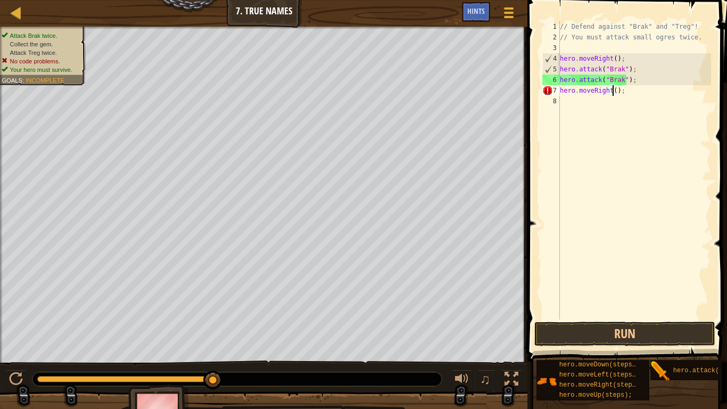
scroll to position [5, 5]
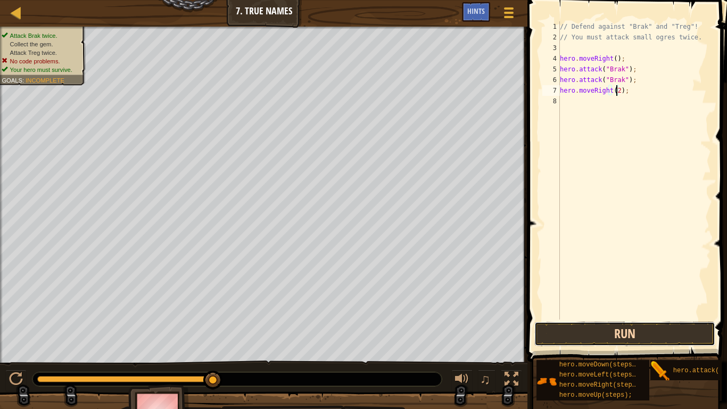
click at [643, 323] on button "Run" at bounding box center [624, 333] width 181 height 24
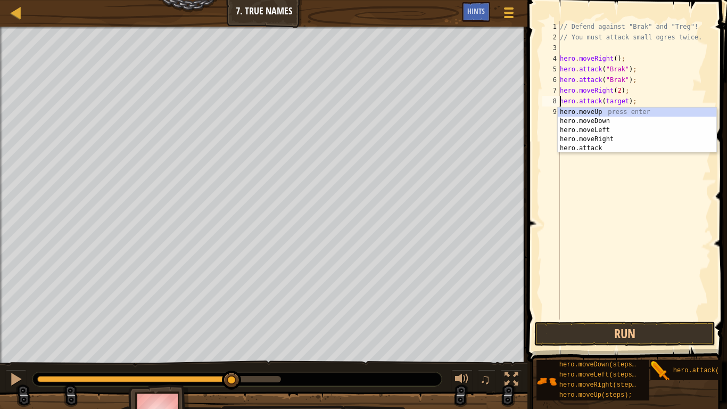
click at [612, 102] on div "// Defend against "Brak" and "Treg"! // You must attack small ogres twice. hero…" at bounding box center [634, 180] width 153 height 319
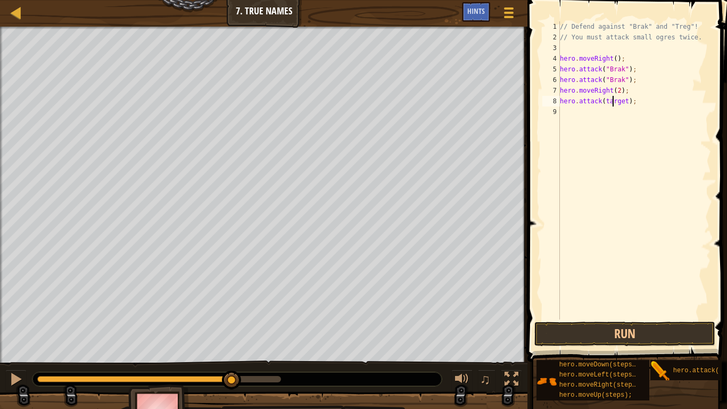
click at [612, 102] on div "// Defend against "Brak" and "Treg"! // You must attack small ogres twice. hero…" at bounding box center [634, 180] width 153 height 319
click at [629, 323] on button "Run" at bounding box center [624, 333] width 181 height 24
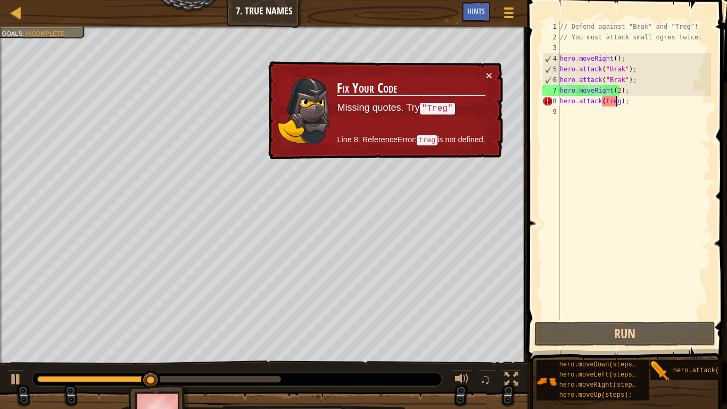
click at [601, 103] on div "// Defend against "Brak" and "Treg"! // You must attack small ogres twice. hero…" at bounding box center [634, 180] width 153 height 319
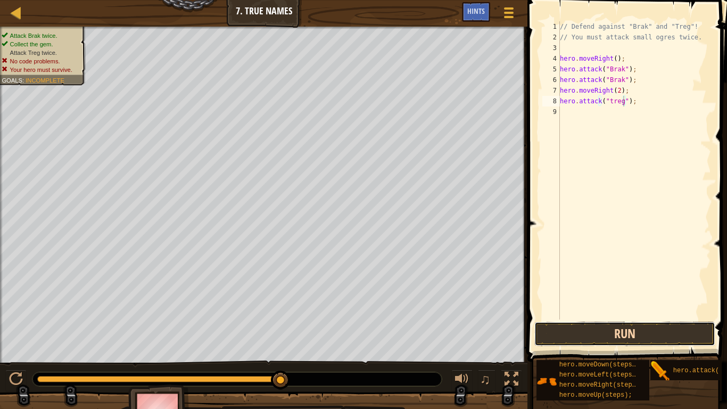
click at [601, 323] on button "Run" at bounding box center [624, 333] width 181 height 24
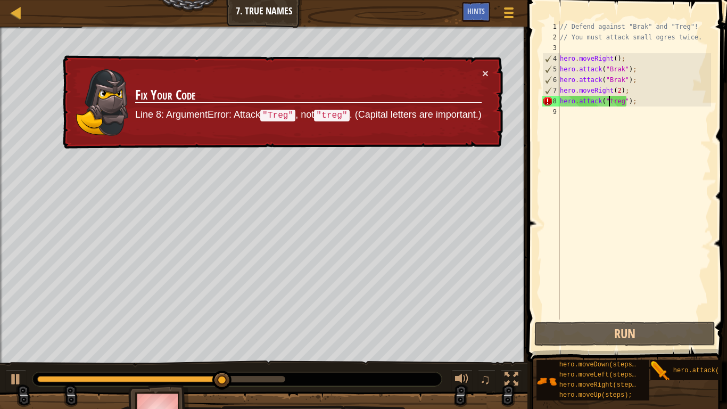
click at [609, 104] on div "// Defend against "Brak" and "Treg"! // You must attack small ogres twice. hero…" at bounding box center [634, 180] width 153 height 319
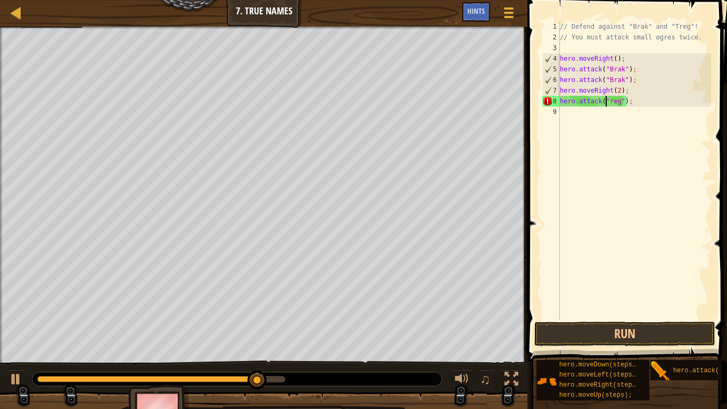
scroll to position [5, 4]
type textarea "hero.attack("Treg");"
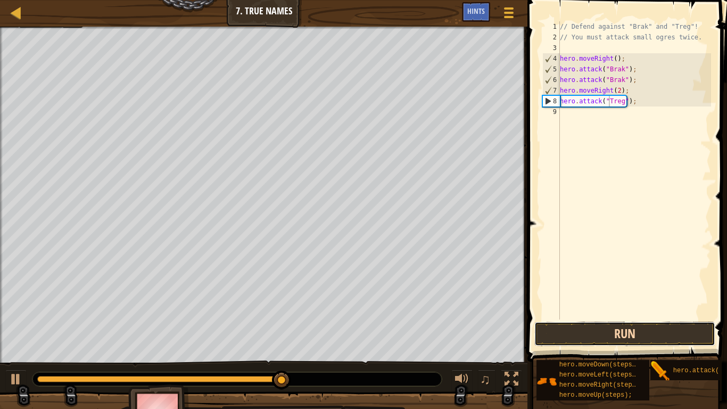
click at [621, 323] on button "Run" at bounding box center [624, 333] width 181 height 24
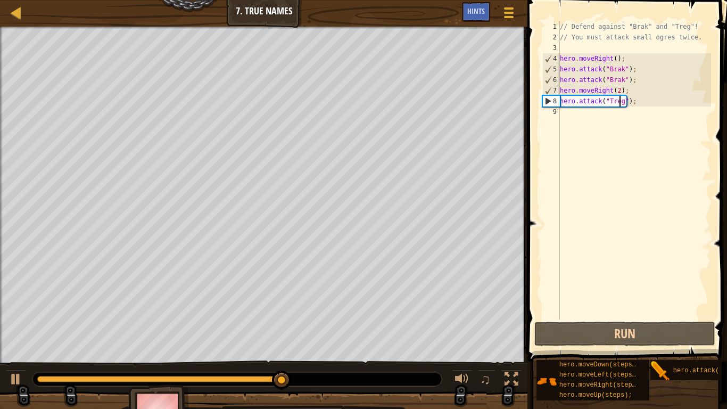
drag, startPoint x: 619, startPoint y: 100, endPoint x: 650, endPoint y: 103, distance: 31.6
click at [668, 121] on div "// Defend against "Brak" and "Treg"! // You must attack small ogres twice. hero…" at bounding box center [634, 180] width 153 height 319
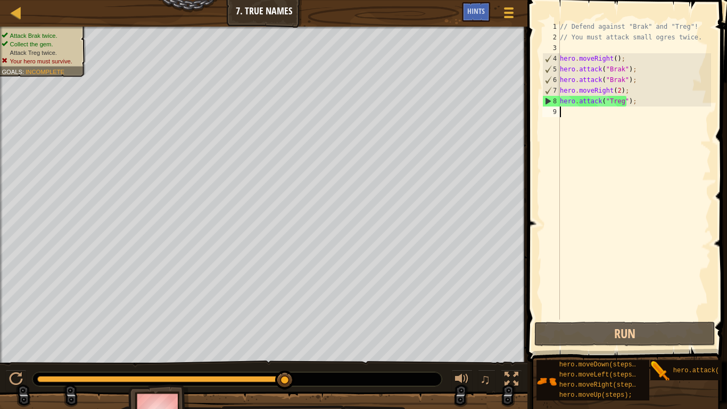
scroll to position [5, 0]
drag, startPoint x: 634, startPoint y: 106, endPoint x: 559, endPoint y: 104, distance: 74.5
click at [559, 104] on div "1 2 3 4 5 6 7 8 9 // Defend against "Brak" and "Treg"! // You must attack small…" at bounding box center [625, 170] width 171 height 298
type textarea "hero.attack("Treg");"
click at [568, 114] on div "// Defend against "Brak" and "Treg"! // You must attack small ogres twice. hero…" at bounding box center [634, 180] width 153 height 319
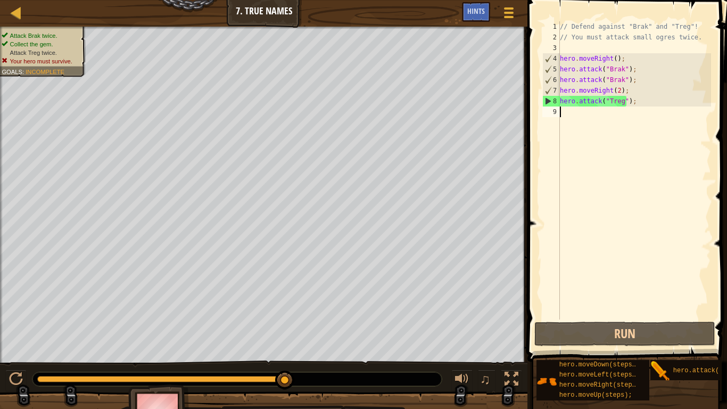
paste textarea "hero.attack("Treg");"
type textarea "hero.attack("Treg");"
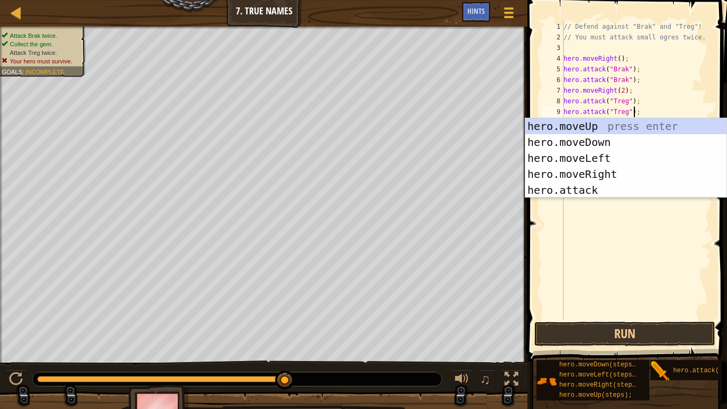
click at [633, 305] on div "// Defend against "Brak" and "Treg"! // You must attack small ogres twice. hero…" at bounding box center [637, 180] width 150 height 319
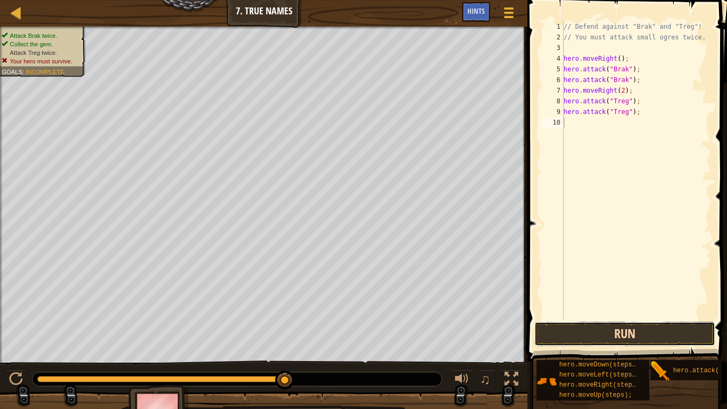
click at [629, 323] on button "Run" at bounding box center [624, 333] width 181 height 24
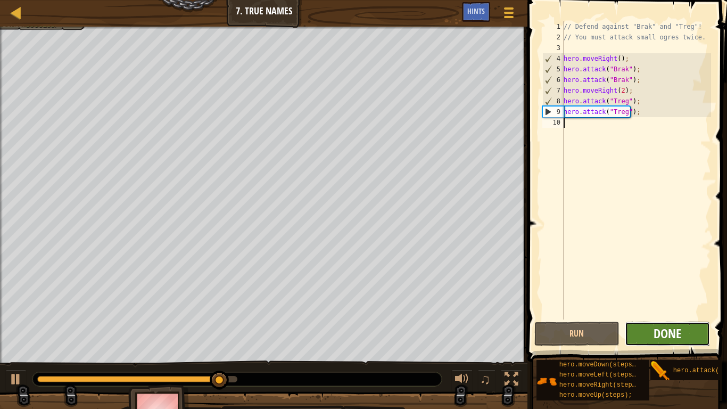
click at [653, 323] on button "Done" at bounding box center [667, 333] width 85 height 24
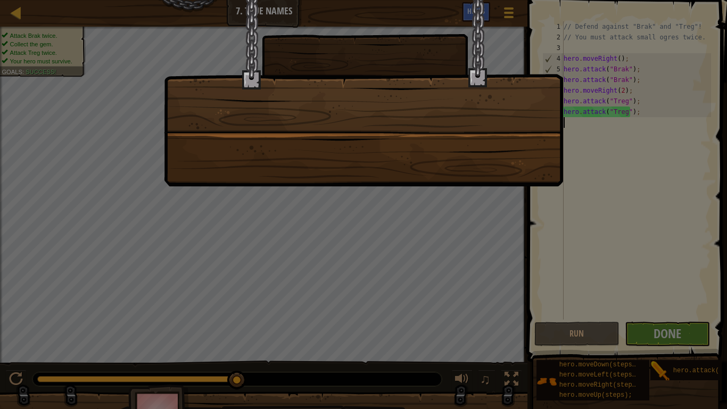
click at [356, 200] on div at bounding box center [363, 204] width 727 height 409
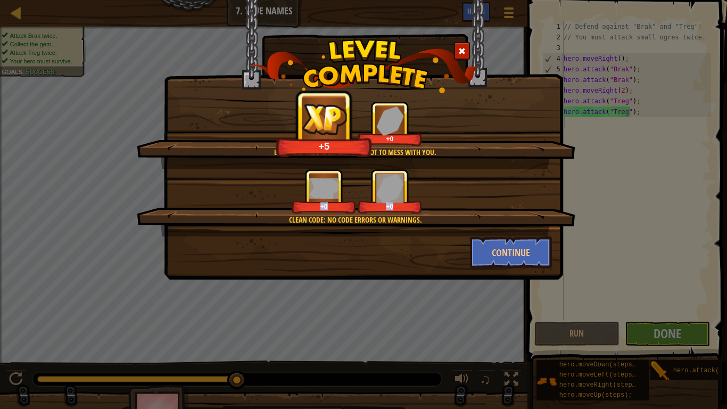
click at [468, 275] on div "Brak and Treg have learned not to mess with you. +5 +0 Clean code: no code erro…" at bounding box center [363, 139] width 399 height 279
click at [509, 244] on button "Continue" at bounding box center [511, 252] width 82 height 32
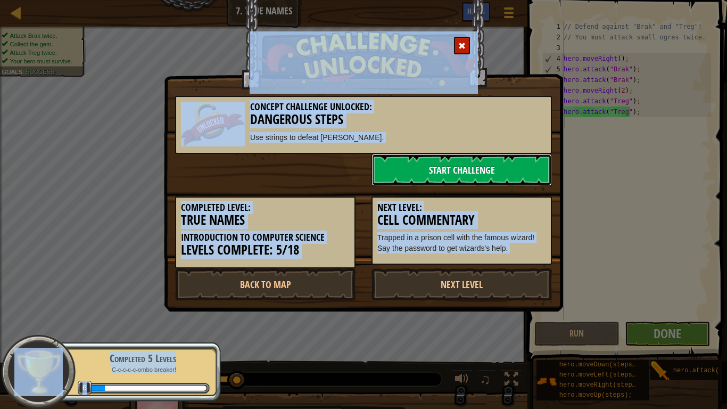
click at [539, 177] on link "Start Challenge" at bounding box center [461, 170] width 180 height 32
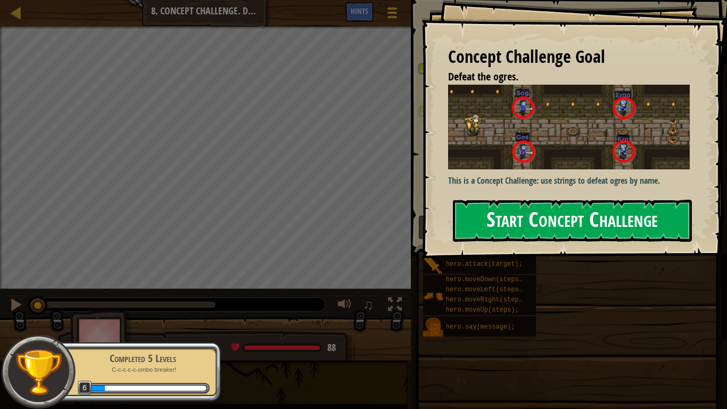
click at [572, 212] on button "Start Concept Challenge" at bounding box center [572, 221] width 239 height 42
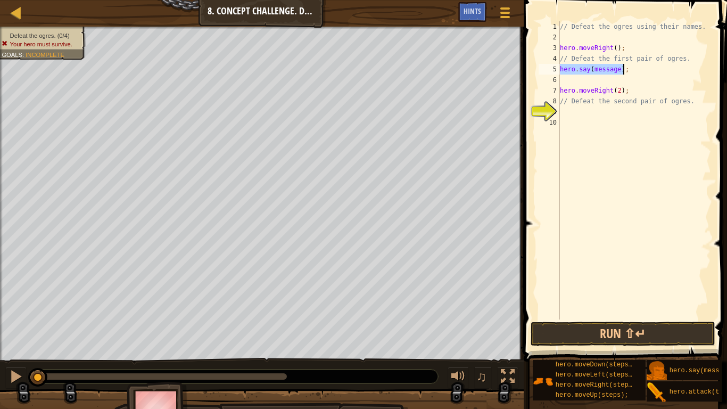
click at [610, 68] on div "// Defeat the ogres using their names. hero . moveRight ( ) ; // Defeat the fir…" at bounding box center [634, 170] width 153 height 298
click at [610, 68] on div "// Defeat the ogres using their names. hero . moveRight ( ) ; // Defeat the fir…" at bounding box center [634, 180] width 153 height 319
click at [640, 323] on button "Run ⇧↵" at bounding box center [623, 333] width 185 height 24
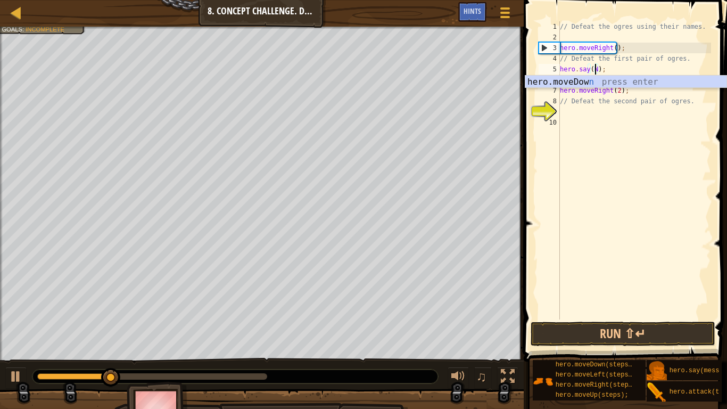
scroll to position [5, 3]
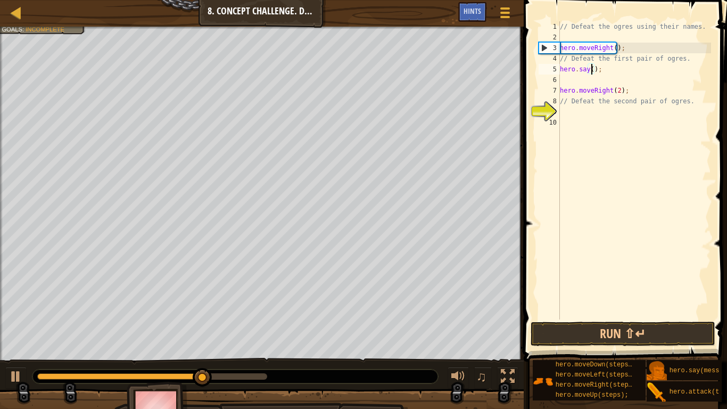
click at [593, 69] on div "// Defeat the ogres using their names. hero . moveRight ( ) ; // Defeat the fir…" at bounding box center [634, 180] width 153 height 319
click at [599, 72] on div "// Defeat the ogres using their names. hero . moveRight ( ) ; // Defeat the fir…" at bounding box center [634, 180] width 153 height 319
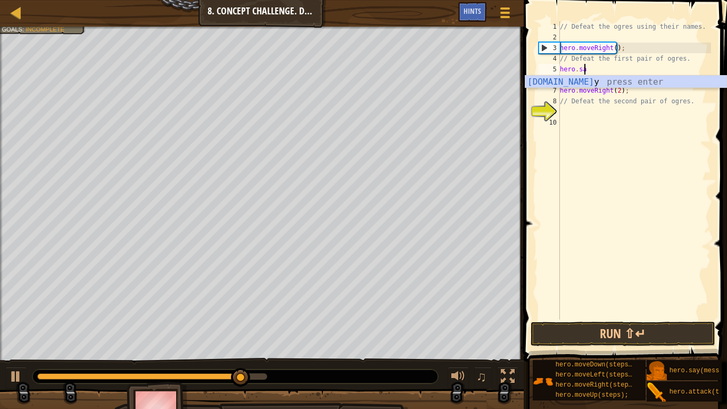
scroll to position [5, 0]
type textarea "h"
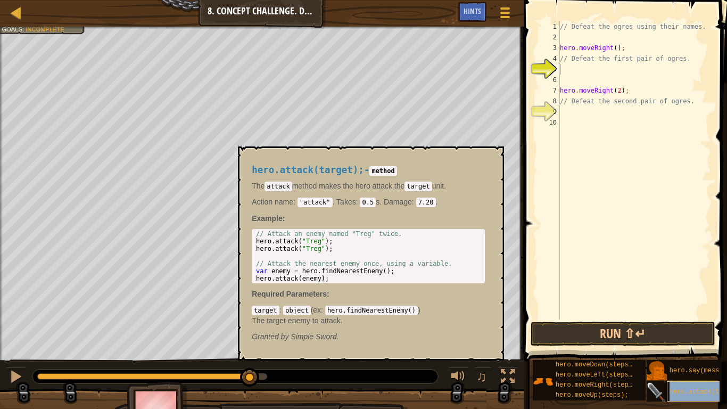
type textarea "hero.attack(target);"
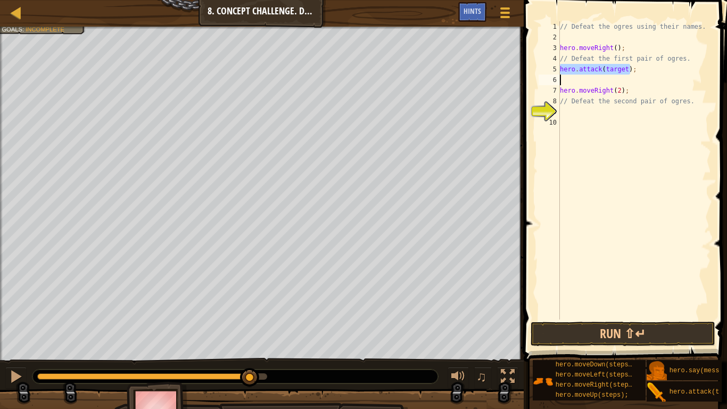
type textarea "hero.attack(target);"
drag, startPoint x: 613, startPoint y: 72, endPoint x: 559, endPoint y: 70, distance: 53.8
click at [559, 70] on div "hero.attack(target); 1 2 3 4 5 6 7 8 9 10 // Defeat the ogres using their names…" at bounding box center [623, 170] width 175 height 298
paste textarea
click at [573, 79] on div "// Defeat the ogres using their names. hero . moveRight ( ) ; // Defeat the fir…" at bounding box center [634, 180] width 153 height 319
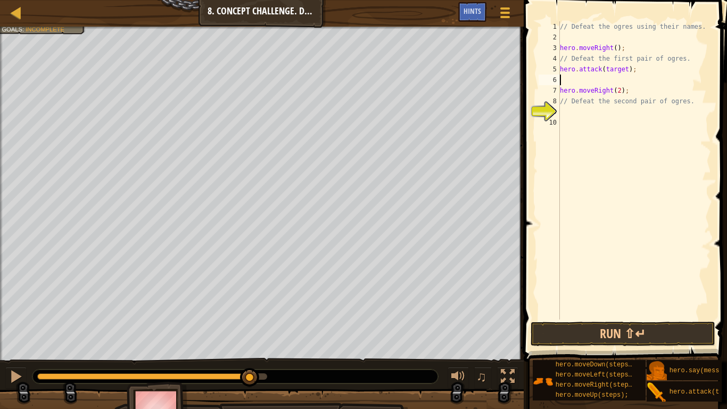
paste textarea "hero.attack(target);"
type textarea "hero.attack(target);"
click at [568, 109] on div "// Defeat the ogres using their names. hero . moveRight ( ) ; // Defeat the fir…" at bounding box center [634, 180] width 153 height 319
paste textarea "hero.attack(target);"
type textarea "hero.attack(target);"
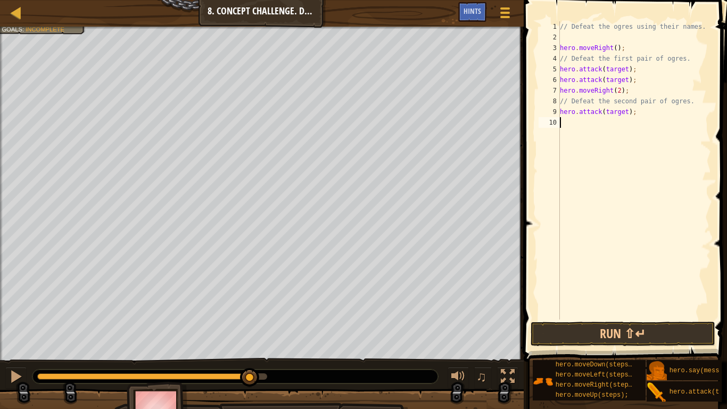
click at [564, 127] on div "// Defeat the ogres using their names. hero . moveRight ( ) ; // Defeat the fir…" at bounding box center [634, 180] width 153 height 319
paste textarea "hero.attack(target);"
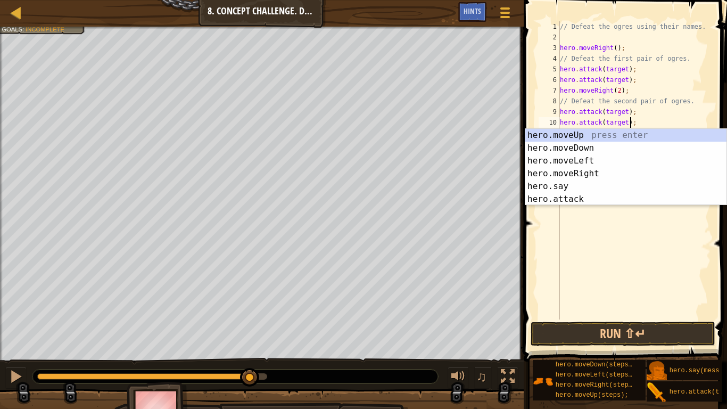
click at [606, 69] on div "// Defeat the ogres using their names. hero . moveRight ( ) ; // Defeat the fir…" at bounding box center [634, 180] width 153 height 319
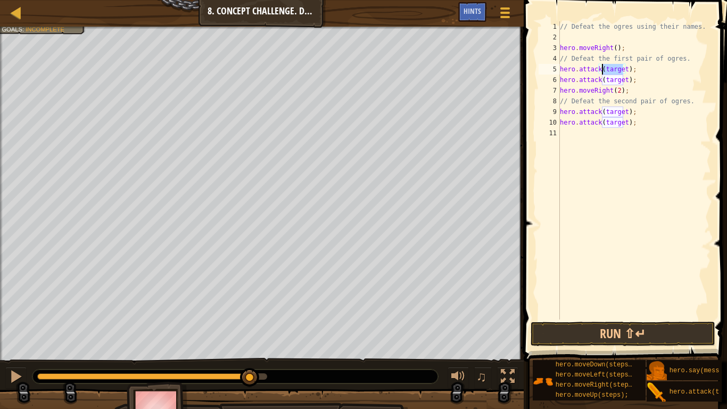
click at [606, 69] on div "// Defeat the ogres using their names. hero . moveRight ( ) ; // Defeat the fir…" at bounding box center [634, 180] width 153 height 319
click at [612, 81] on div "// Defeat the ogres using their names. hero . moveRight ( ) ; // Defeat the fir…" at bounding box center [634, 180] width 153 height 319
click at [617, 112] on div "// Defeat the ogres using their names. hero . moveRight ( ) ; // Defeat the fir…" at bounding box center [634, 180] width 153 height 319
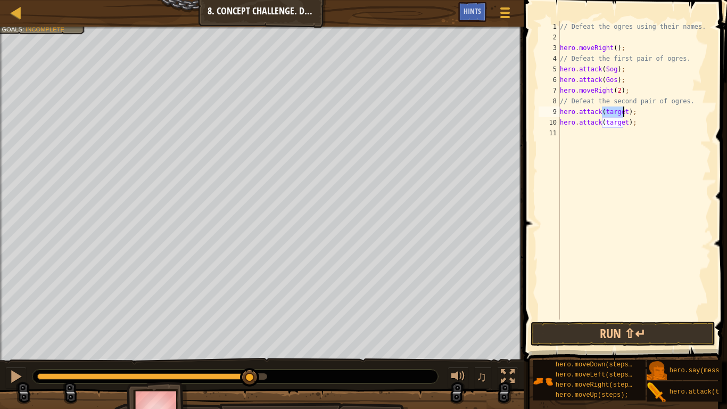
click at [617, 112] on div "// Defeat the ogres using their names. hero . moveRight ( ) ; // Defeat the fir…" at bounding box center [634, 180] width 153 height 319
click at [616, 124] on div "// Defeat the ogres using their names. hero . moveRight ( ) ; // Defeat the fir…" at bounding box center [634, 180] width 153 height 319
click at [595, 323] on button "Run ⇧↵" at bounding box center [623, 333] width 185 height 24
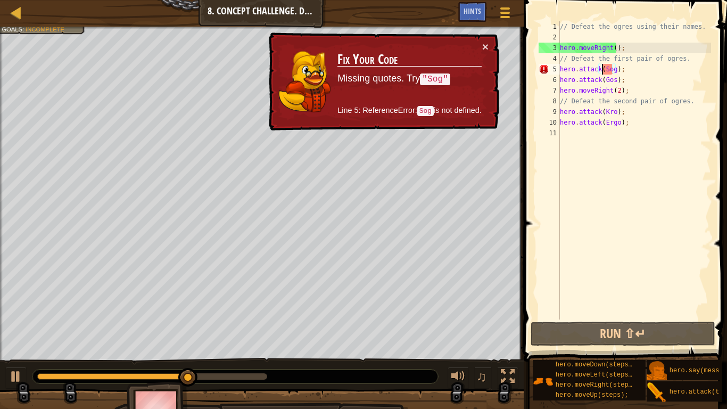
click at [602, 70] on div "// Defeat the ogres using their names. hero . moveRight ( ) ; // Defeat the fir…" at bounding box center [634, 180] width 153 height 319
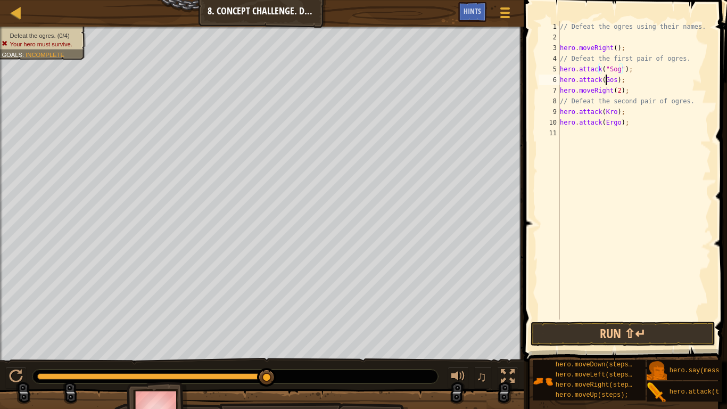
click at [605, 79] on div "// Defeat the ogres using their names. hero . moveRight ( ) ; // Defeat the fir…" at bounding box center [634, 180] width 153 height 319
click at [582, 323] on button "Run ⇧↵" at bounding box center [623, 333] width 185 height 24
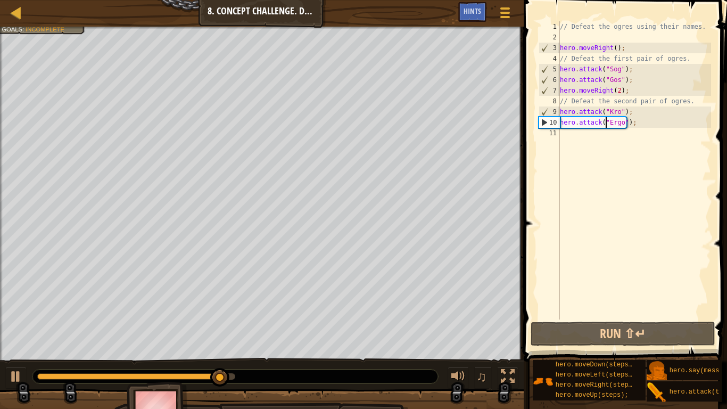
click at [622, 83] on div "// Defeat the ogres using their names. hero . moveRight ( ) ; // Defeat the fir…" at bounding box center [634, 180] width 153 height 319
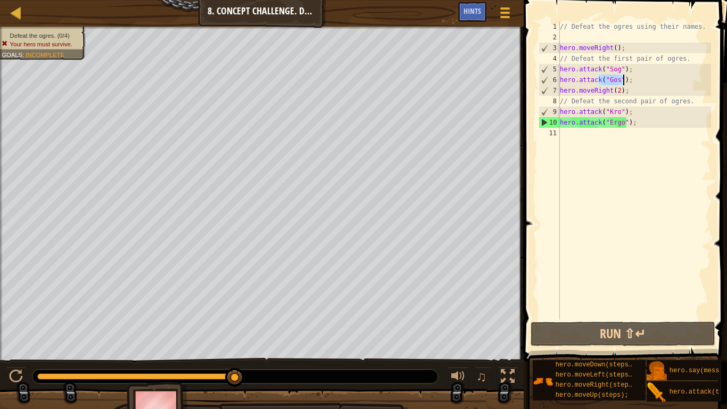
click at [623, 82] on div "// Defeat the ogres using their names. hero . moveRight ( ) ; // Defeat the fir…" at bounding box center [634, 170] width 153 height 298
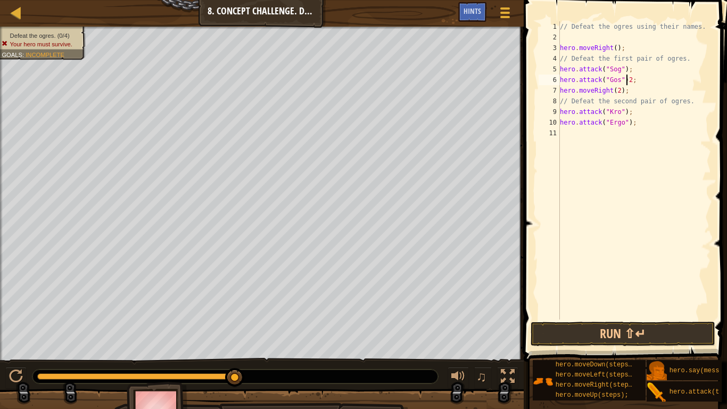
click at [620, 68] on div "// Defeat the ogres using their names. hero . moveRight ( ) ; // Defeat the fir…" at bounding box center [634, 180] width 153 height 319
click at [622, 71] on div "// Defeat the ogres using their names. hero . moveRight ( ) ; // Defeat the fir…" at bounding box center [634, 180] width 153 height 319
click at [622, 110] on div "// Defeat the ogres using their names. hero . moveRight ( ) ; // Defeat the fir…" at bounding box center [634, 180] width 153 height 319
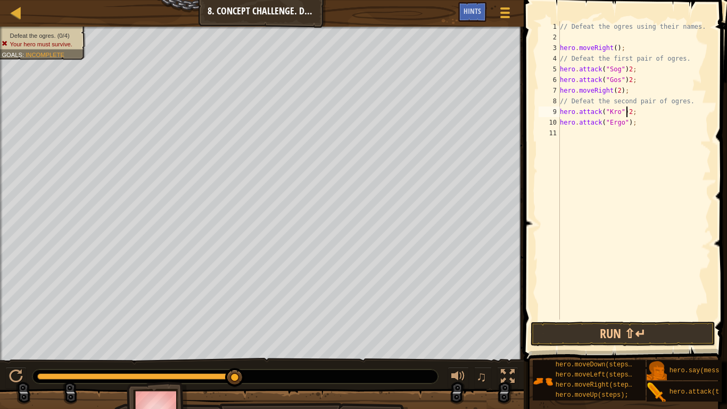
click at [625, 123] on div "// Defeat the ogres using their names. hero . moveRight ( ) ; // Defeat the fir…" at bounding box center [634, 180] width 153 height 319
click at [612, 323] on button "Run ⇧↵" at bounding box center [623, 333] width 185 height 24
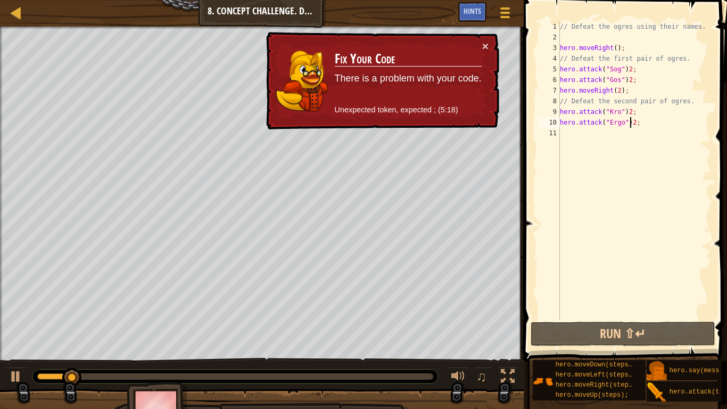
scroll to position [5, 5]
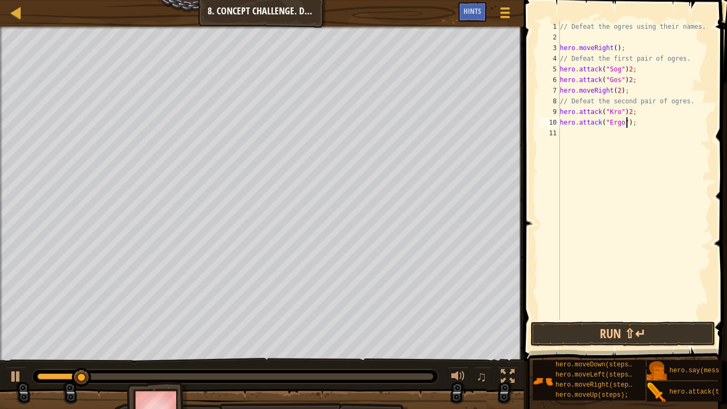
click at [625, 112] on div "// Defeat the ogres using their names. hero . moveRight ( ) ; // Defeat the fir…" at bounding box center [634, 180] width 153 height 319
click at [627, 81] on div "// Defeat the ogres using their names. hero . moveRight ( ) ; // Defeat the fir…" at bounding box center [634, 180] width 153 height 319
click at [626, 73] on div "// Defeat the ogres using their names. hero . moveRight ( ) ; // Defeat the fir…" at bounding box center [634, 180] width 153 height 319
drag, startPoint x: 634, startPoint y: 69, endPoint x: 558, endPoint y: 73, distance: 76.2
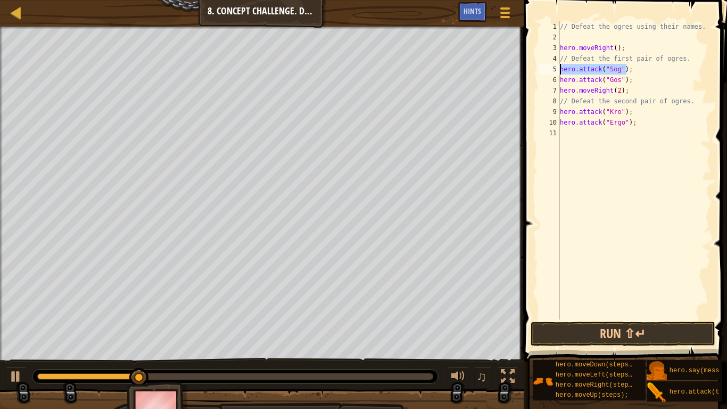
click at [558, 73] on div "hero.attack("Sog"); 1 2 3 4 5 6 7 8 9 10 11 // Defeat the ogres using their nam…" at bounding box center [623, 170] width 175 height 298
click at [638, 75] on div "// Defeat the ogres using their names. hero . moveRight ( ) ; // Defeat the fir…" at bounding box center [634, 180] width 153 height 319
click at [635, 71] on div "// Defeat the ogres using their names. hero . moveRight ( ) ; // Defeat the fir…" at bounding box center [634, 180] width 153 height 319
type textarea "hero.attack("Sog");"
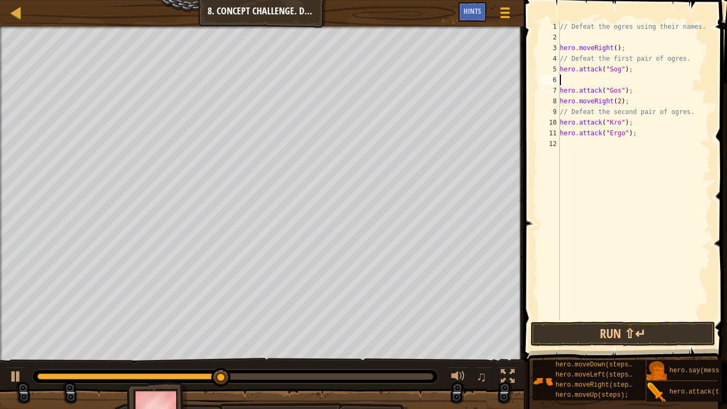
scroll to position [5, 0]
paste textarea "hero.attack("Sog");"
type textarea "hero.attack("Sog");"
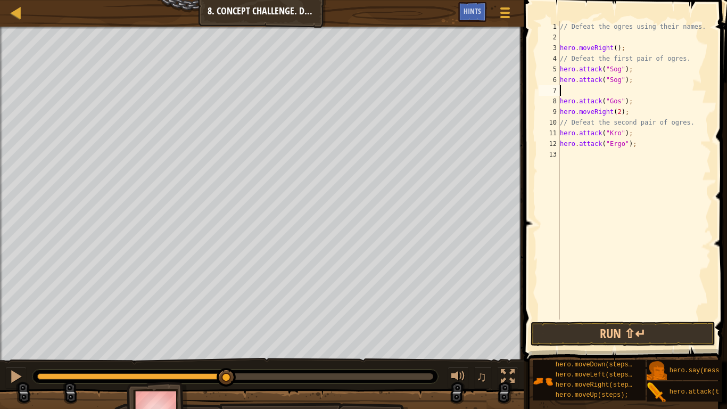
paste textarea "hero.attack("Sog");"
drag, startPoint x: 625, startPoint y: 101, endPoint x: 559, endPoint y: 103, distance: 66.5
click at [559, 103] on div "hero.attack("Sog"); 1 2 3 4 5 6 7 8 9 10 11 12 13 // Defeat the ogres using the…" at bounding box center [623, 170] width 175 height 298
type textarea "hero.attack("Gos");"
click at [645, 103] on div "// Defeat the ogres using their names. hero . moveRight ( ) ; // Defeat the fir…" at bounding box center [634, 170] width 153 height 298
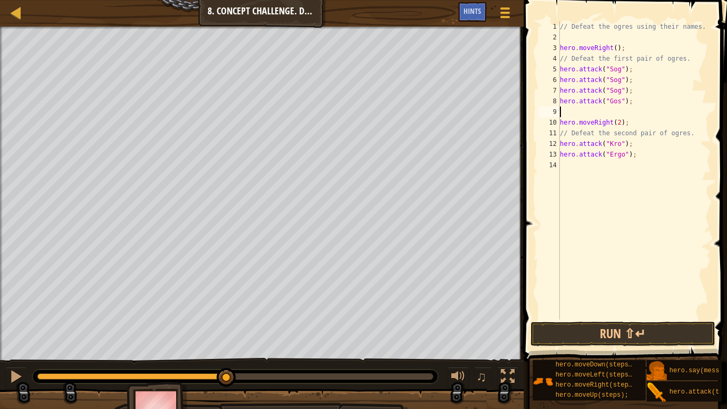
paste textarea "hero.attack("Gos");"
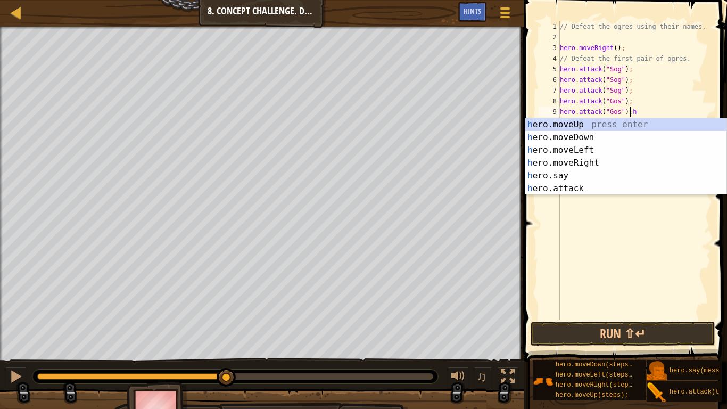
type textarea "hero.attack("Gos");"
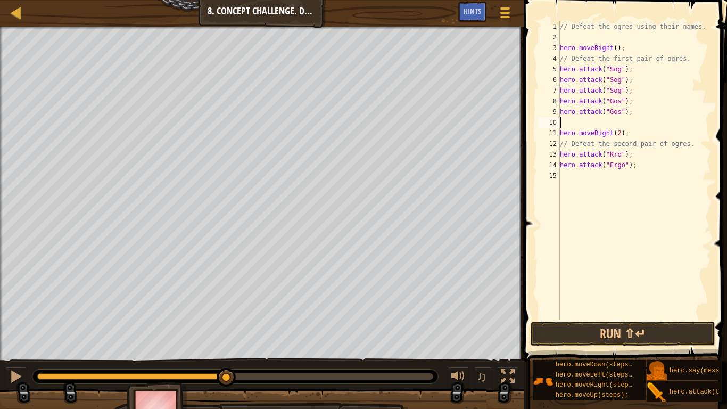
paste textarea "hero.attack("Gos");"
drag, startPoint x: 629, startPoint y: 154, endPoint x: 560, endPoint y: 157, distance: 68.7
click at [560, 157] on div "// Defeat the ogres using their names. hero . moveRight ( ) ; // Defeat the fir…" at bounding box center [634, 180] width 153 height 319
type textarea "hero.attack("Kro");"
click at [643, 154] on div "// Defeat the ogres using their names. hero . moveRight ( ) ; // Defeat the fir…" at bounding box center [634, 170] width 153 height 298
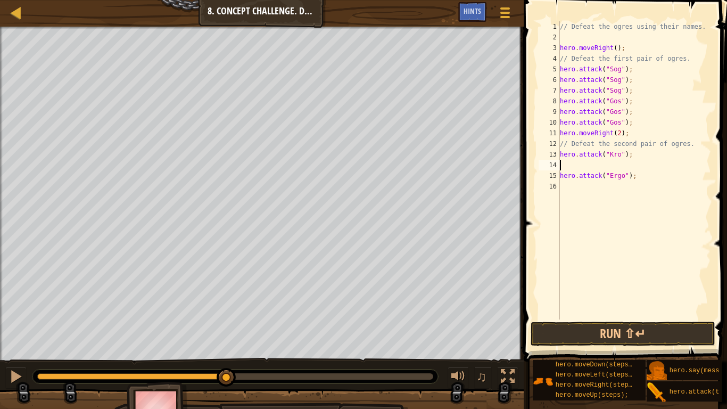
paste textarea "hero.attack("Kro");"
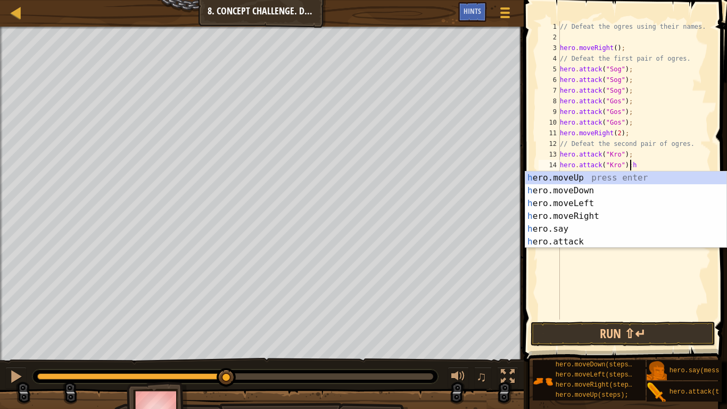
type textarea "hero.attack("Kro");"
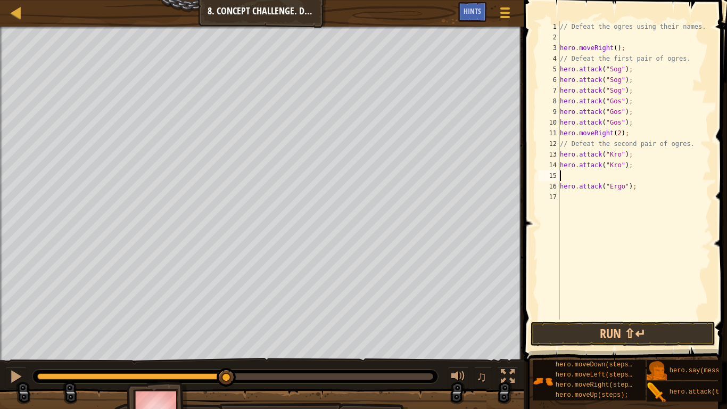
paste textarea "hero.attack("Kro");"
drag, startPoint x: 637, startPoint y: 187, endPoint x: 560, endPoint y: 189, distance: 76.1
click at [560, 189] on div "// Defeat the ogres using their names. hero . moveRight ( ) ; // Defeat the fir…" at bounding box center [634, 180] width 153 height 319
type textarea "hero.attack("Ergo");"
click at [634, 182] on div "// Defeat the ogres using their names. hero . moveRight ( ) ; // Defeat the fir…" at bounding box center [634, 170] width 153 height 298
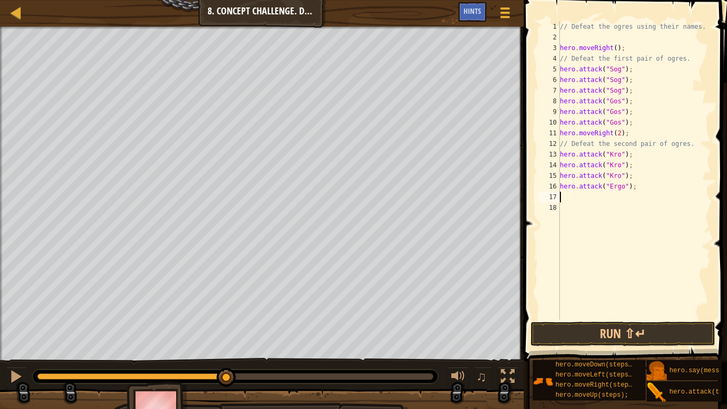
paste textarea "hero.attack("Ergo");"
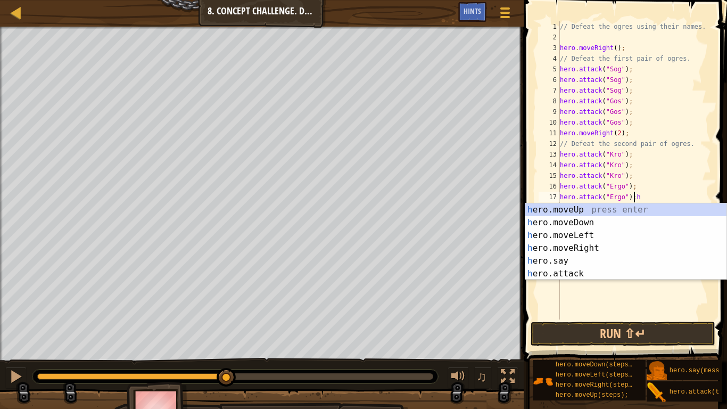
type textarea "hero.attack("Ergo");"
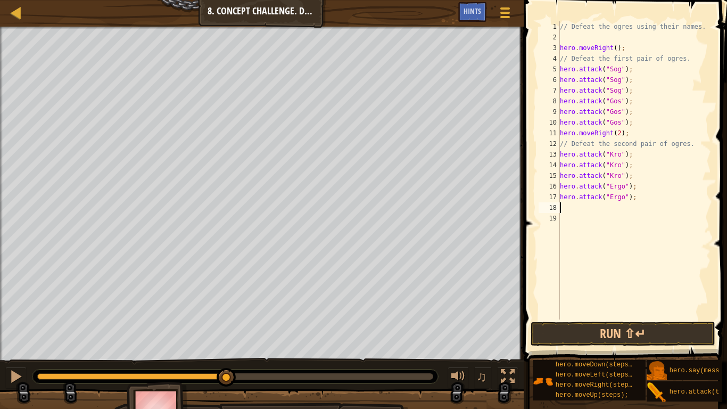
paste textarea "hero.attack("Ergo");"
type textarea "hero.attack("Ergo");"
click at [608, 323] on button "Run ⇧↵" at bounding box center [623, 333] width 185 height 24
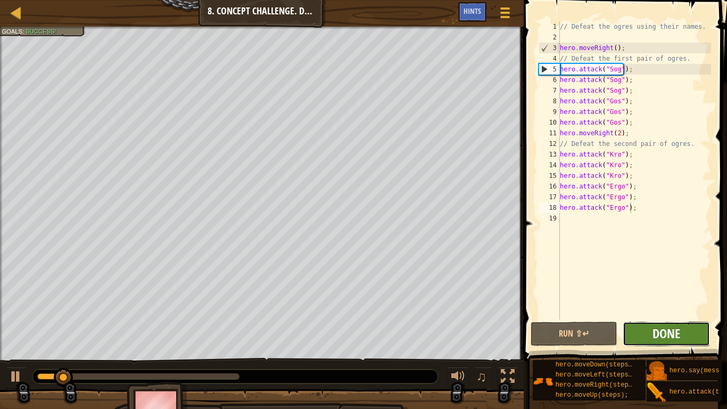
click at [660, 323] on span "Done" at bounding box center [667, 333] width 28 height 17
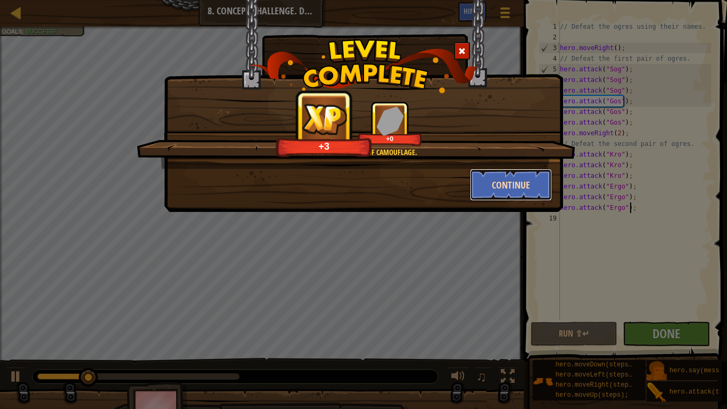
click at [515, 188] on button "Continue" at bounding box center [511, 185] width 82 height 32
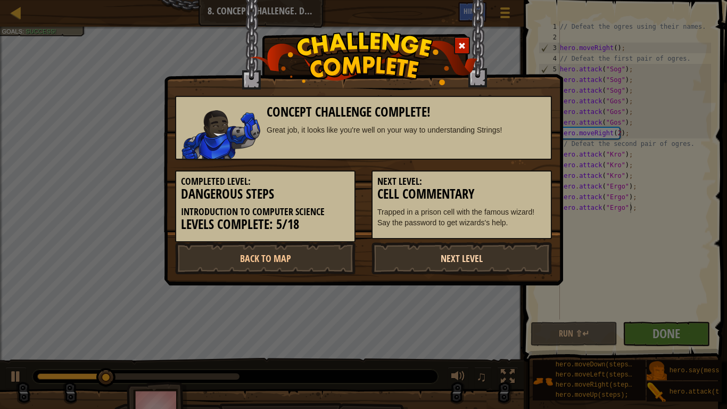
click at [428, 254] on link "Next Level" at bounding box center [461, 258] width 180 height 32
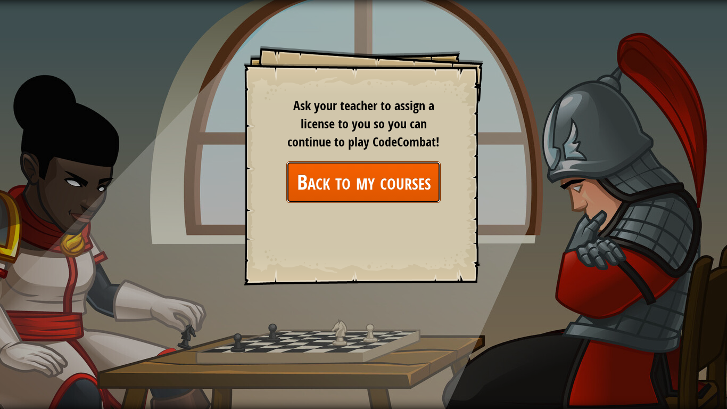
click at [419, 190] on link "Back to my courses" at bounding box center [363, 181] width 154 height 41
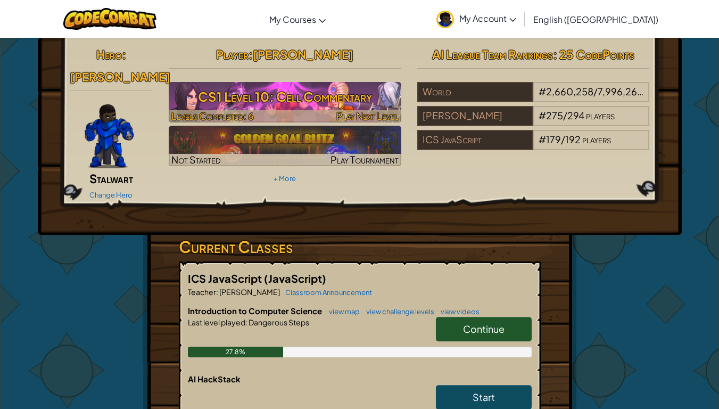
click at [282, 92] on h3 "CS1 Level 10: Cell Commentary" at bounding box center [285, 97] width 233 height 24
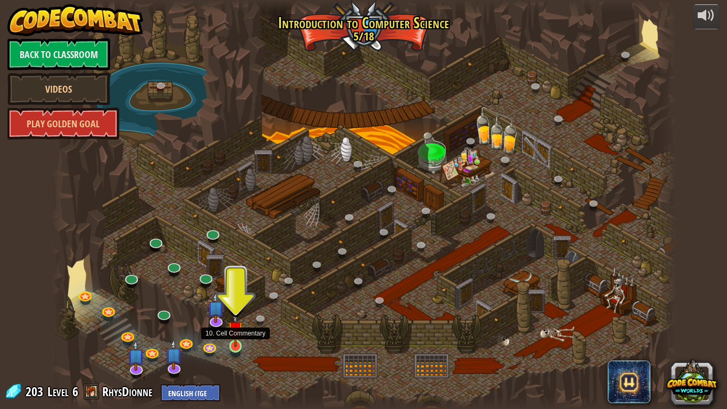
click at [237, 323] on img at bounding box center [236, 329] width 16 height 36
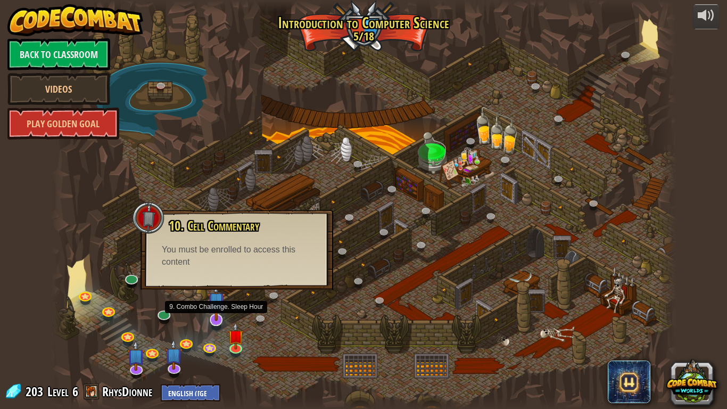
click at [222, 315] on img at bounding box center [217, 300] width 18 height 40
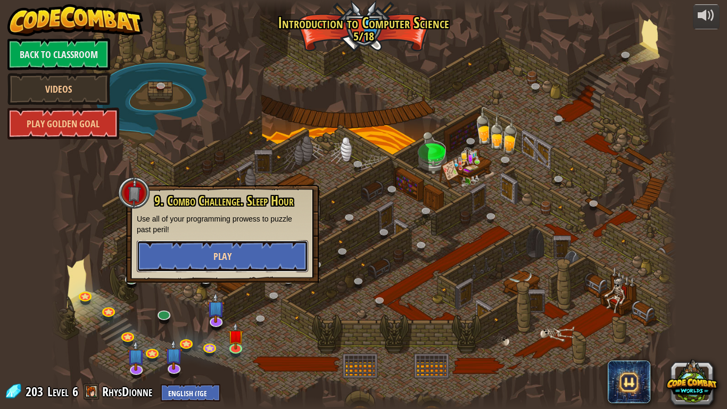
click at [231, 254] on span "Play" at bounding box center [222, 256] width 18 height 13
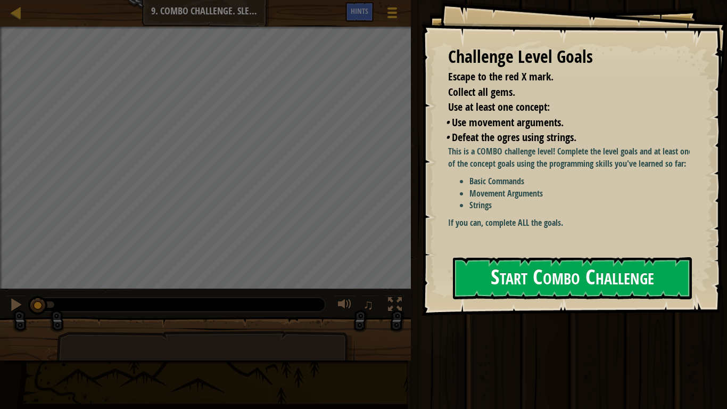
click at [546, 265] on button "Start Combo Challenge" at bounding box center [572, 278] width 239 height 42
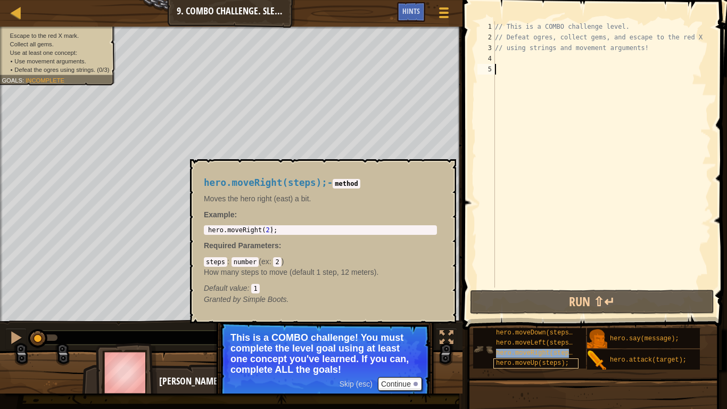
click at [545, 323] on div "hero.moveDown(steps); hero.moveLeft(steps); hero.moveRight(steps); hero.moveUp(…" at bounding box center [529, 348] width 113 height 40
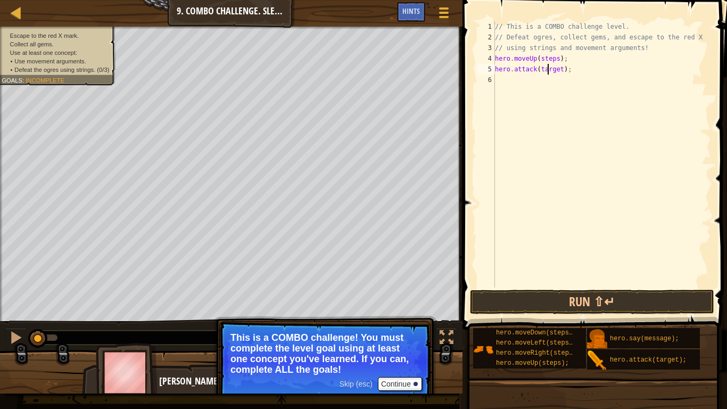
click at [548, 73] on div "// This is a COMBO challenge level. // Defeat ogres, collect gems, and escape t…" at bounding box center [602, 164] width 218 height 287
click at [547, 59] on div "// This is a COMBO challenge level. // Defeat ogres, collect gems, and escape t…" at bounding box center [602, 164] width 218 height 287
click at [549, 68] on div "// This is a COMBO challenge level. // Defeat ogres, collect gems, and escape t…" at bounding box center [602, 164] width 218 height 287
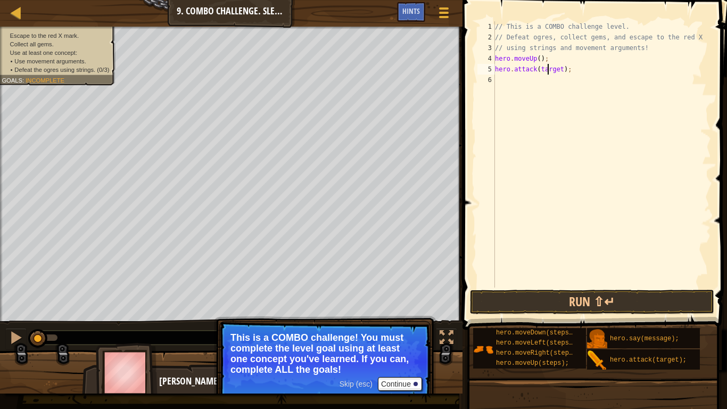
click at [549, 68] on div "// This is a COMBO challenge level. // Defeat ogres, collect gems, and escape t…" at bounding box center [602, 164] width 218 height 287
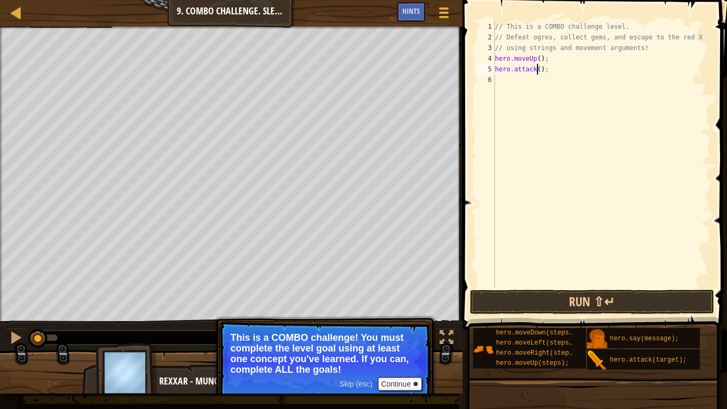
scroll to position [5, 4]
type textarea "hero.attack("Rexxar");"
click at [527, 81] on div "// This is a COMBO challenge level. // Defeat ogres, collect gems, and escape t…" at bounding box center [602, 164] width 218 height 287
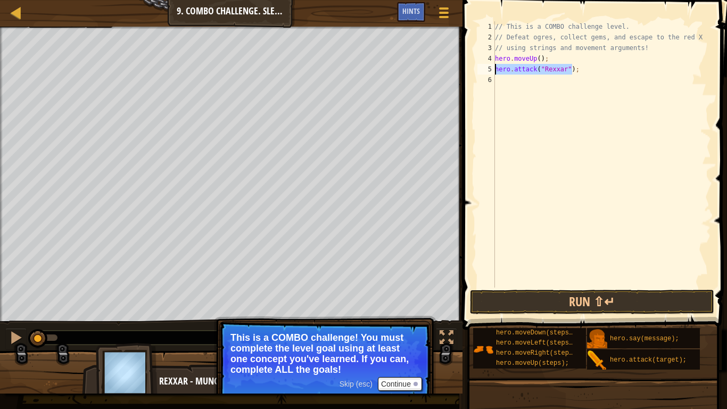
drag, startPoint x: 579, startPoint y: 68, endPoint x: 491, endPoint y: 72, distance: 88.5
click at [491, 72] on div "1 2 3 4 5 6 // This is a COMBO challenge level. // Defeat ogres, collect gems, …" at bounding box center [593, 154] width 236 height 266
type textarea "hero.attack("Rexxar");"
click at [530, 86] on div "// This is a COMBO challenge level. // Defeat ogres, collect gems, and escape t…" at bounding box center [602, 164] width 218 height 287
paste textarea "hero.attack("Rexxar");"
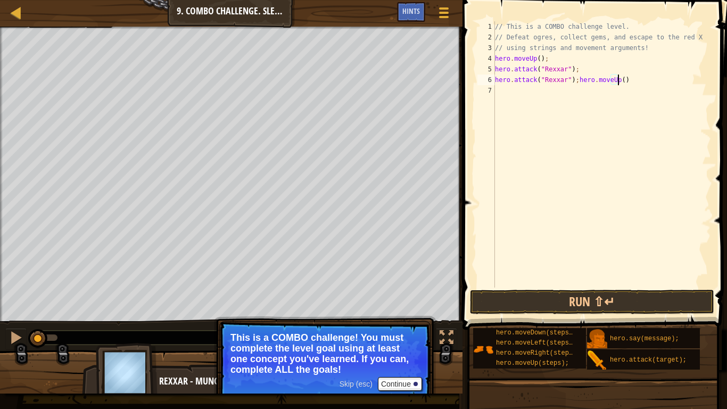
paste textarea "hero.attack("Rexxar");"
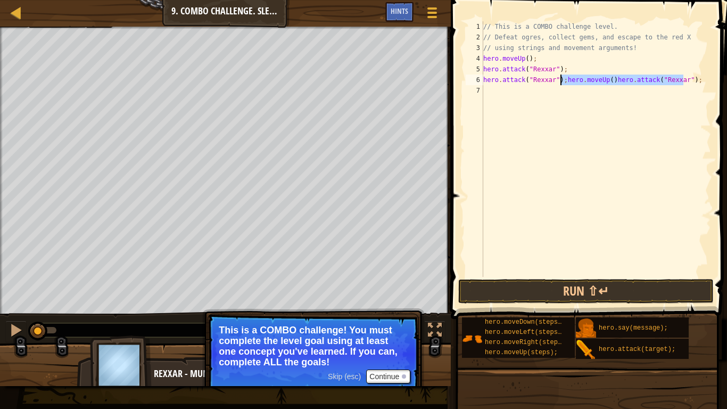
drag, startPoint x: 684, startPoint y: 83, endPoint x: 562, endPoint y: 85, distance: 122.4
click at [562, 85] on div "// This is a COMBO challenge level. // Defeat ogres, collect gems, and escape t…" at bounding box center [596, 159] width 230 height 277
type textarea "hero.attack("Rexxar");"
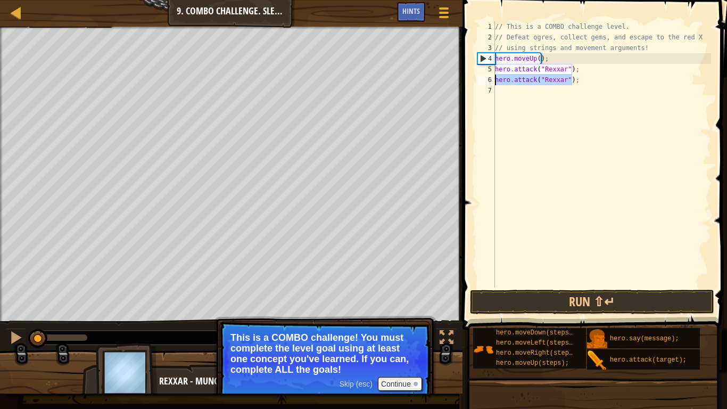
drag, startPoint x: 570, startPoint y: 75, endPoint x: 496, endPoint y: 79, distance: 74.1
click at [496, 79] on div "// This is a COMBO challenge level. // Defeat ogres, collect gems, and escape t…" at bounding box center [602, 164] width 218 height 287
click at [517, 86] on div "// This is a COMBO challenge level. // Defeat ogres, collect gems, and escape t…" at bounding box center [602, 164] width 218 height 287
paste textarea "hero.attack("Rexxar");"
type textarea "hero.attack("Rexxar");"
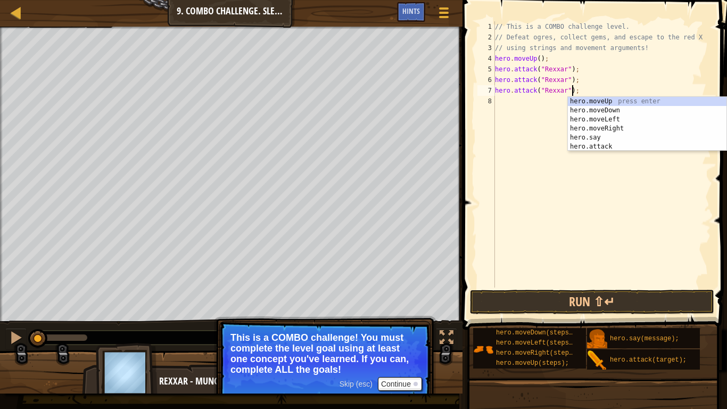
click at [593, 81] on div "// This is a COMBO challenge level. // Defeat ogres, collect gems, and escape t…" at bounding box center [602, 164] width 218 height 287
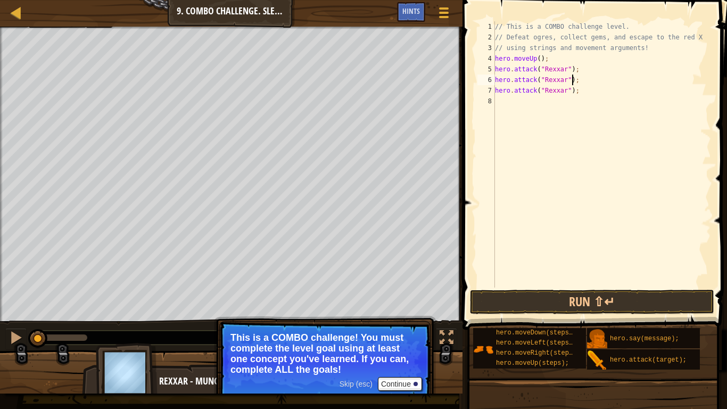
click at [587, 90] on div "// This is a COMBO challenge level. // Defeat ogres, collect gems, and escape t…" at bounding box center [602, 164] width 218 height 287
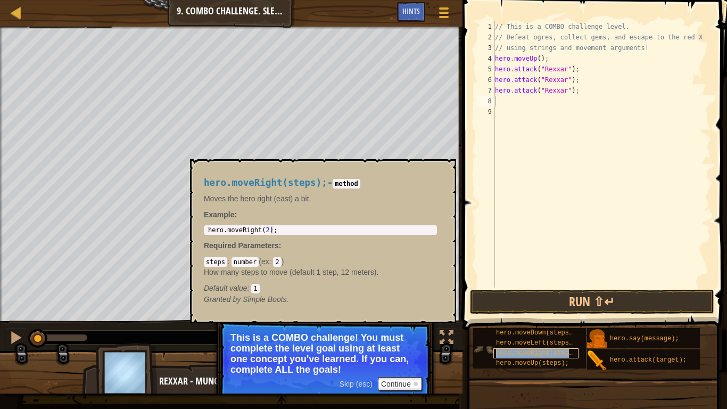
type textarea "hero.moveRight(steps);"
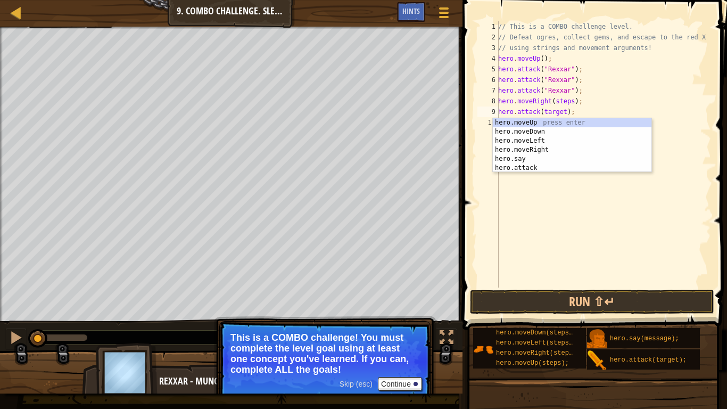
click at [548, 112] on div "// This is a COMBO challenge level. // Defeat ogres, collect gems, and escape t…" at bounding box center [603, 164] width 215 height 287
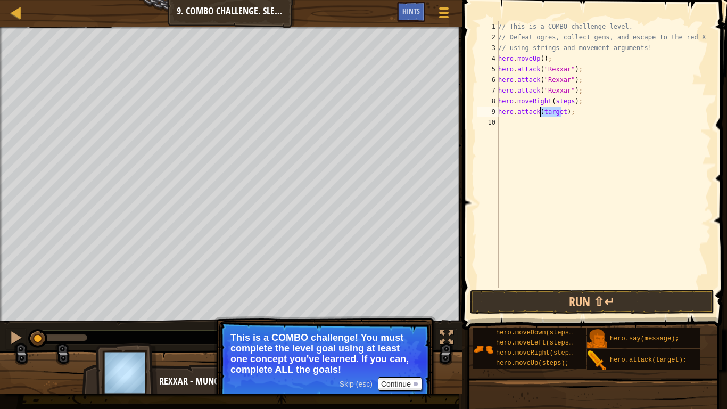
click at [548, 112] on div "// This is a COMBO challenge level. // Defeat ogres, collect gems, and escape t…" at bounding box center [603, 164] width 215 height 287
drag, startPoint x: 577, startPoint y: 111, endPoint x: 502, endPoint y: 114, distance: 74.6
click at [502, 114] on div "// This is a COMBO challenge level. // Defeat ogres, collect gems, and escape t…" at bounding box center [603, 164] width 215 height 287
type textarea "hero.attack("[PERSON_NAME]");"
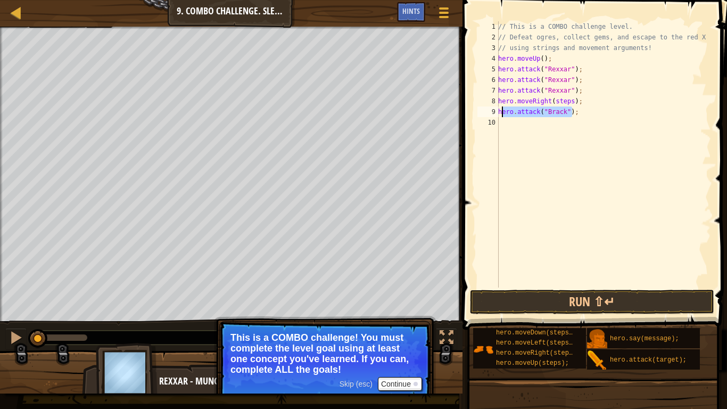
click at [500, 114] on div "// This is a COMBO challenge level. // Defeat ogres, collect gems, and escape t…" at bounding box center [603, 154] width 215 height 266
drag, startPoint x: 596, startPoint y: 115, endPoint x: 499, endPoint y: 114, distance: 96.9
click at [499, 114] on div "// This is a COMBO challenge level. // Defeat ogres, collect gems, and escape t…" at bounding box center [603, 164] width 215 height 287
click at [526, 154] on div "// This is a COMBO challenge level. // Defeat ogres, collect gems, and escape t…" at bounding box center [603, 164] width 215 height 287
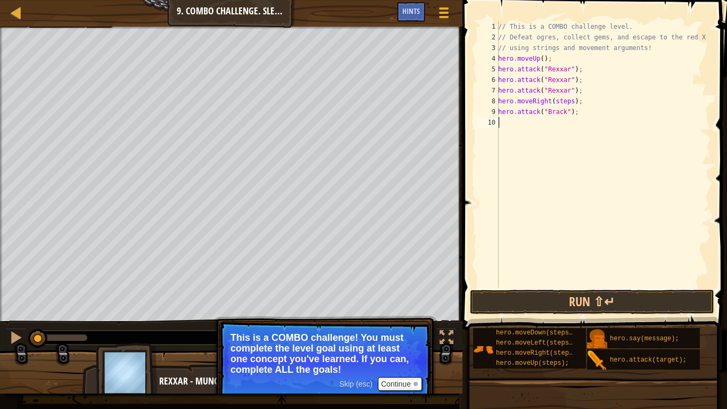
paste textarea "hero.attack("[PERSON_NAME]");"
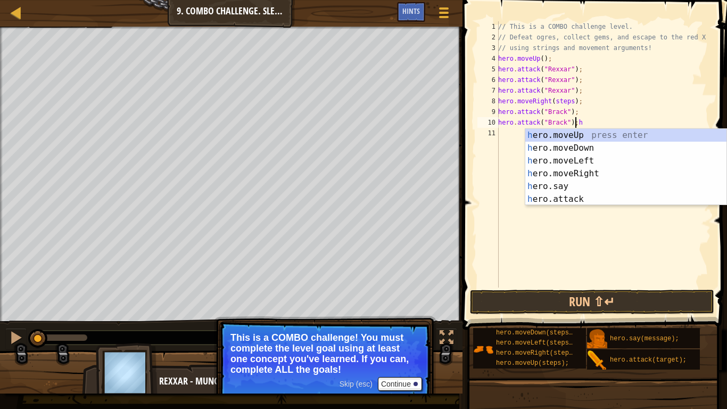
type textarea "hero.attack("[PERSON_NAME]");"
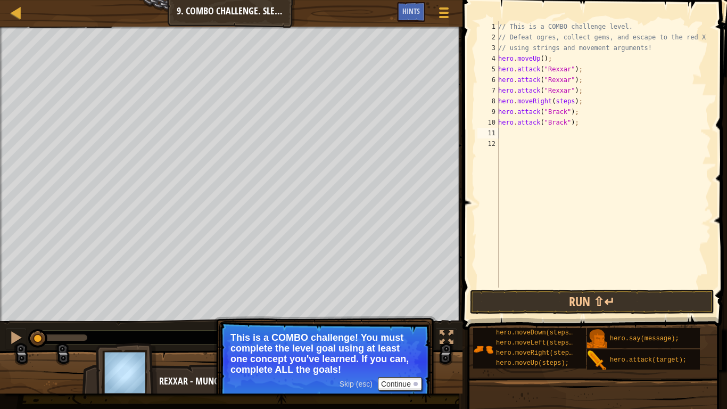
paste textarea "hero.attack("[PERSON_NAME]");"
type textarea "hero.attack("[PERSON_NAME]");"
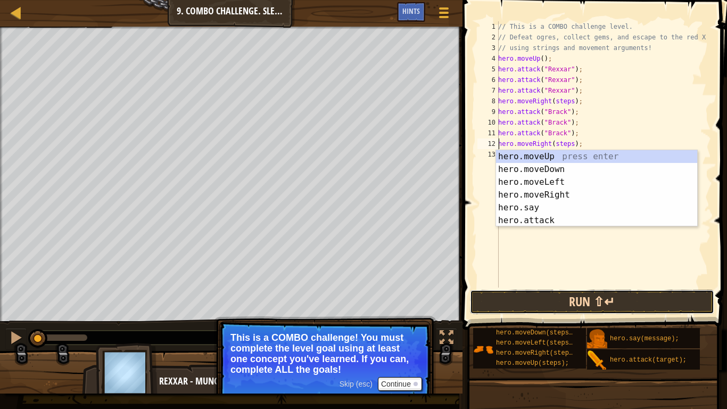
click at [578, 299] on button "Run ⇧↵" at bounding box center [592, 302] width 244 height 24
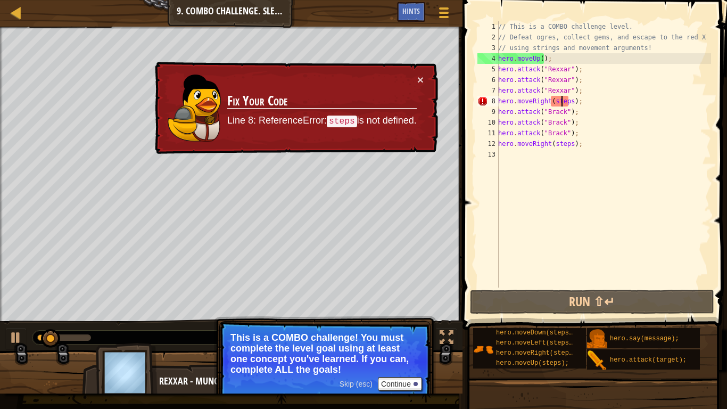
click at [560, 106] on div "// This is a COMBO challenge level. // Defeat ogres, collect gems, and escape t…" at bounding box center [603, 164] width 215 height 287
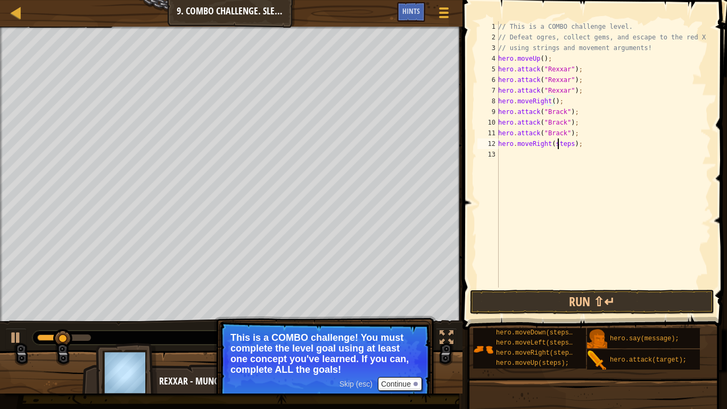
click at [557, 147] on div "// This is a COMBO challenge level. // Defeat ogres, collect gems, and escape t…" at bounding box center [603, 164] width 215 height 287
type textarea "hero.moveRight();"
click at [577, 303] on button "Run ⇧↵" at bounding box center [592, 302] width 244 height 24
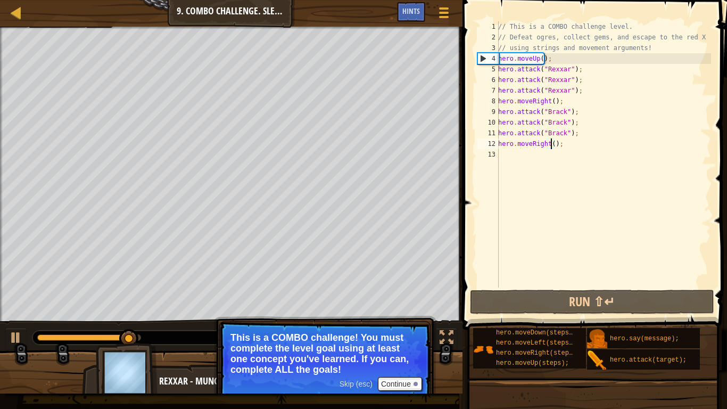
click at [544, 153] on div "// This is a COMBO challenge level. // Defeat ogres, collect gems, and escape t…" at bounding box center [603, 164] width 215 height 287
drag, startPoint x: 562, startPoint y: 145, endPoint x: 546, endPoint y: 146, distance: 16.0
click at [546, 146] on div "// This is a COMBO challenge level. // Defeat ogres, collect gems, and escape t…" at bounding box center [603, 164] width 215 height 287
type textarea "hero.moveRight();"
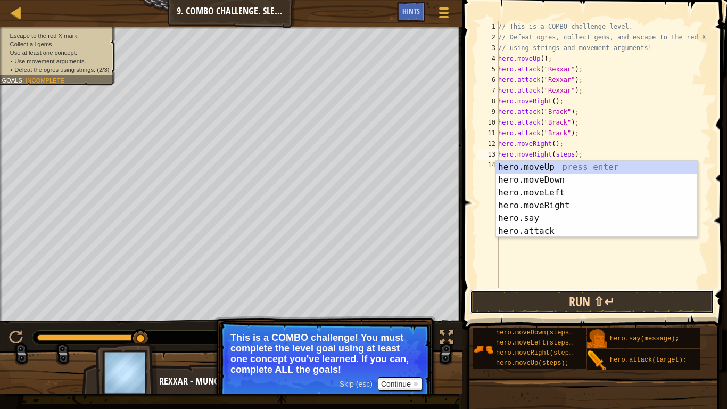
click at [569, 303] on button "Run ⇧↵" at bounding box center [592, 302] width 244 height 24
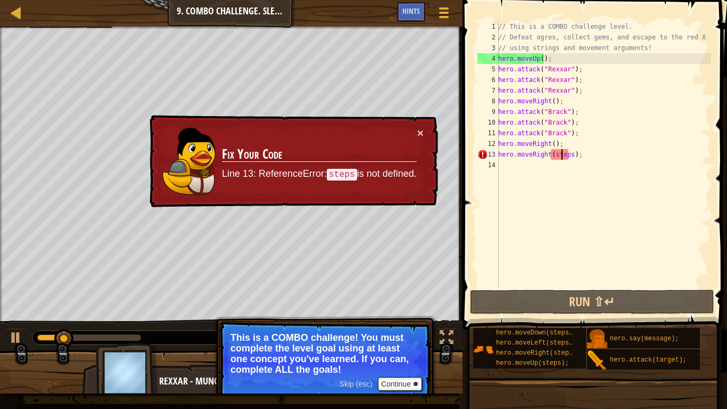
click at [562, 154] on div "// This is a COMBO challenge level. // Defeat ogres, collect gems, and escape t…" at bounding box center [603, 164] width 215 height 287
type textarea "hero.moveRight();"
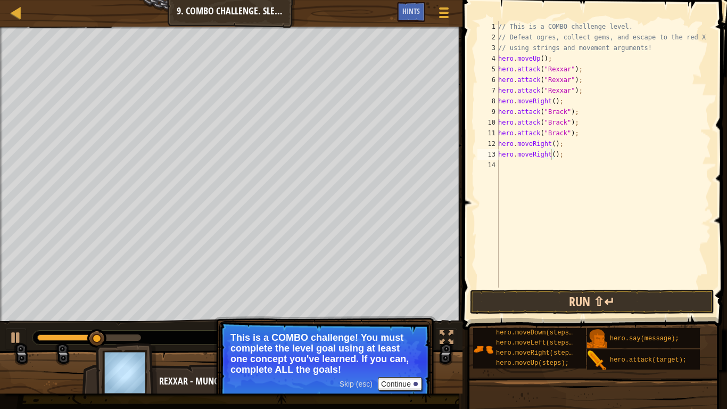
drag, startPoint x: 587, startPoint y: 288, endPoint x: 584, endPoint y: 309, distance: 20.9
click at [583, 306] on div "hero.moveRight(); 1 2 3 4 5 6 7 8 9 10 11 12 13 14 // This is a COMBO challenge…" at bounding box center [593, 185] width 268 height 361
click at [584, 309] on button "Run ⇧↵" at bounding box center [592, 302] width 244 height 24
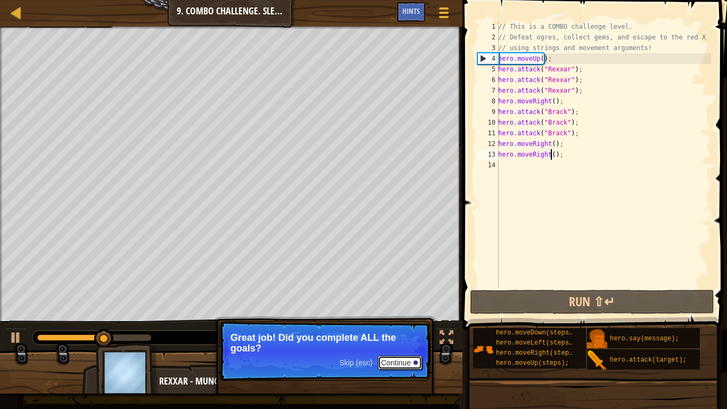
click at [394, 323] on button "Continue" at bounding box center [400, 363] width 44 height 14
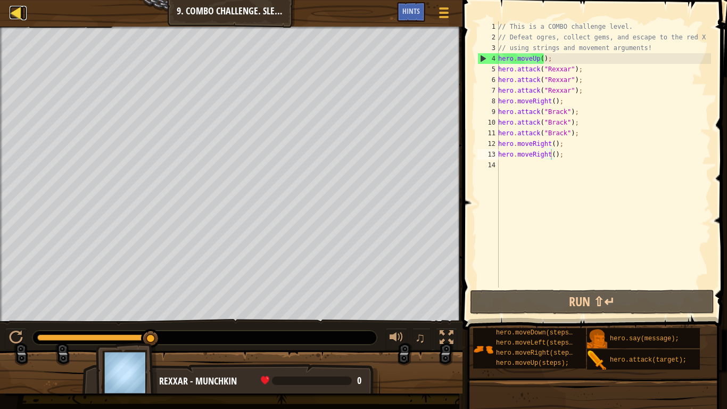
click at [16, 15] on div at bounding box center [16, 12] width 13 height 13
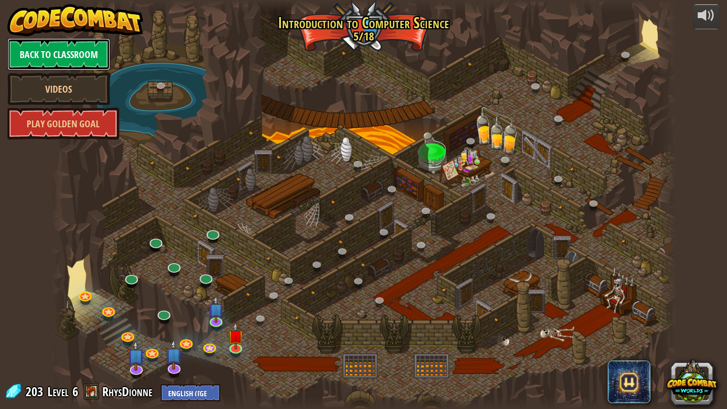
click at [41, 43] on link "Back to Classroom" at bounding box center [58, 54] width 103 height 32
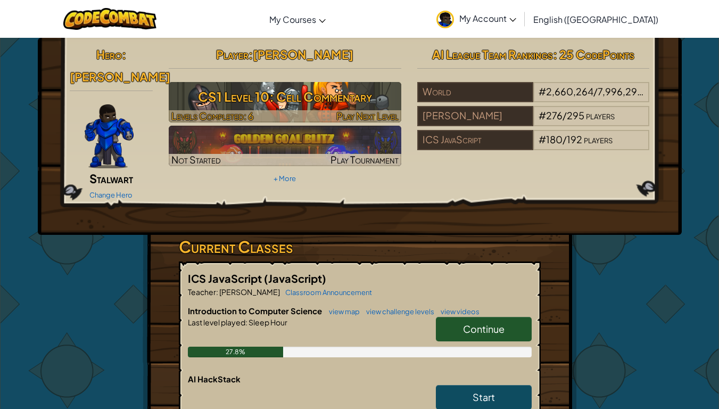
click at [287, 98] on h3 "CS1 Level 10: Cell Commentary" at bounding box center [285, 97] width 233 height 24
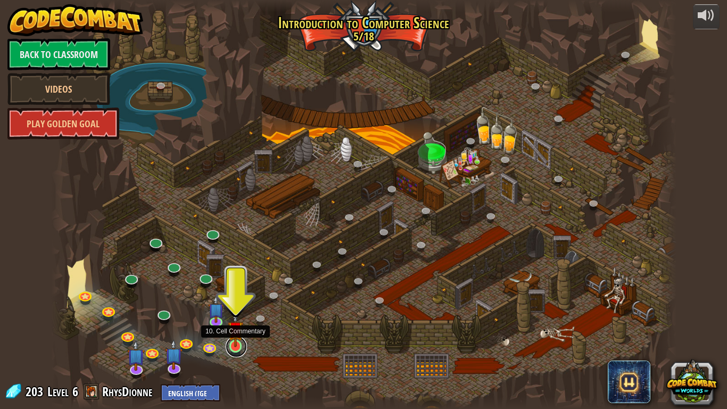
click at [232, 323] on link at bounding box center [236, 346] width 21 height 21
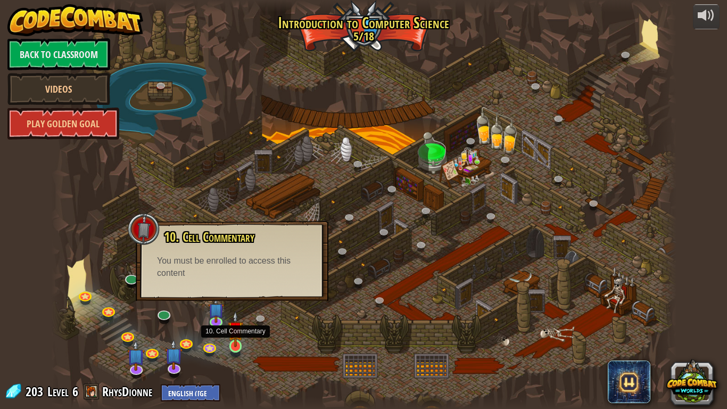
click at [235, 323] on img at bounding box center [236, 329] width 16 height 36
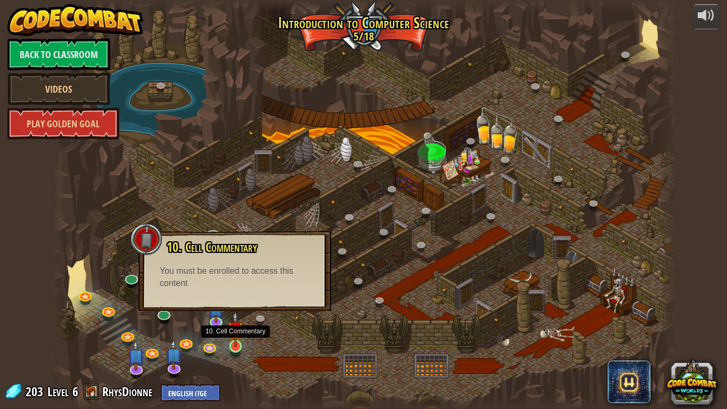
click at [235, 323] on img at bounding box center [236, 329] width 16 height 36
click at [218, 321] on link at bounding box center [216, 320] width 21 height 21
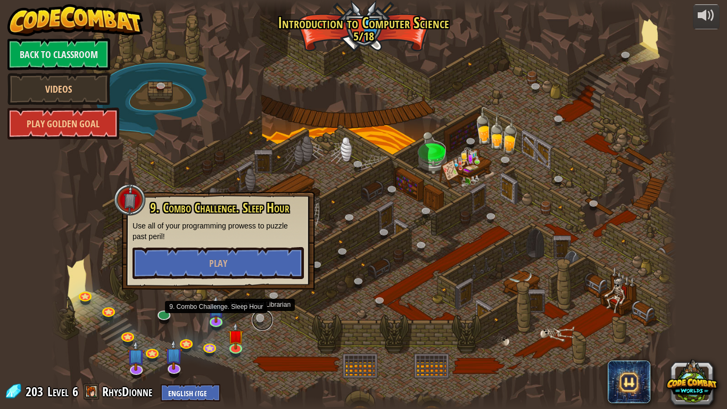
click at [258, 321] on link at bounding box center [262, 319] width 21 height 21
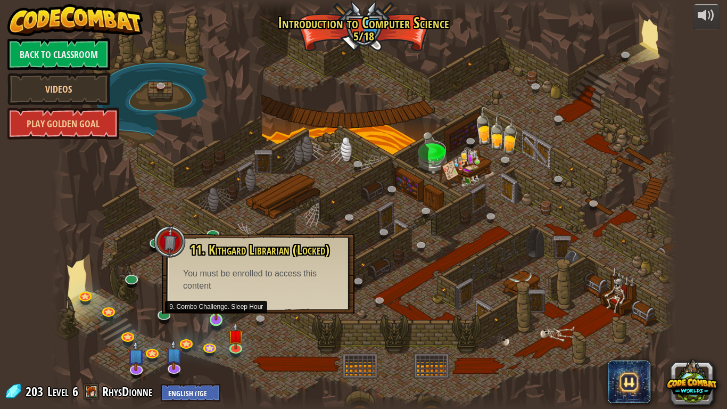
click at [219, 317] on img at bounding box center [216, 302] width 16 height 36
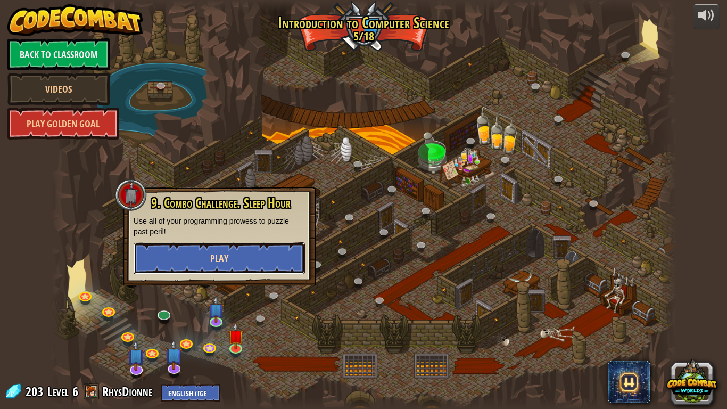
click at [227, 246] on button "Play" at bounding box center [219, 258] width 171 height 32
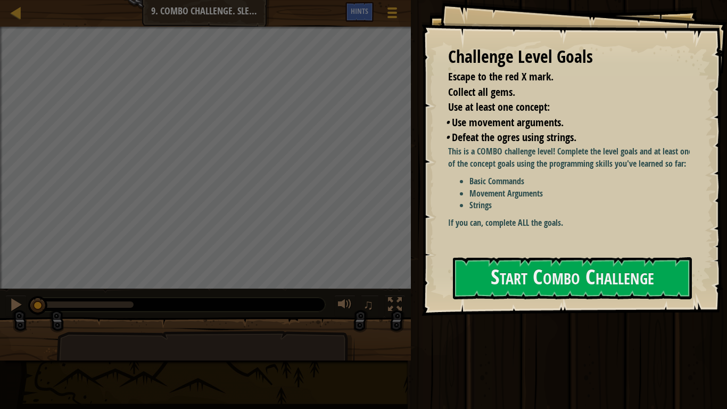
click at [684, 267] on div "Challenge Level Goals Escape to the red X mark. Collect all gems. Use at least …" at bounding box center [575, 158] width 306 height 316
click at [647, 257] on button "Start Combo Challenge" at bounding box center [572, 278] width 239 height 42
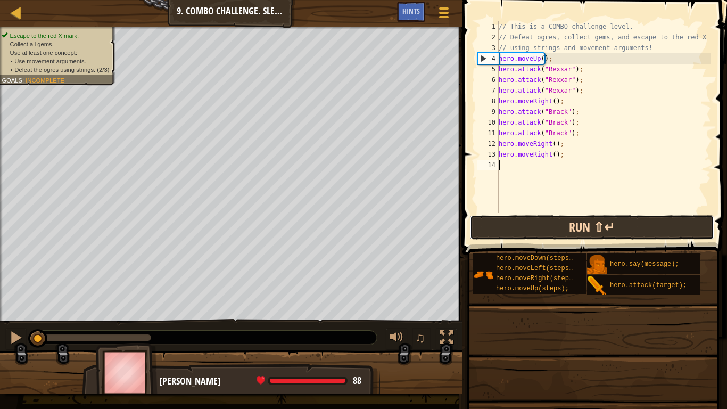
click at [544, 226] on button "Run ⇧↵" at bounding box center [592, 227] width 244 height 24
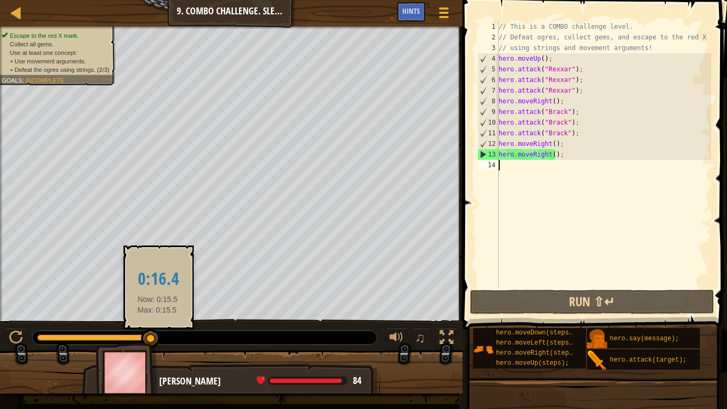
drag, startPoint x: 75, startPoint y: 340, endPoint x: 158, endPoint y: 337, distance: 82.6
click at [151, 323] on div at bounding box center [94, 337] width 114 height 6
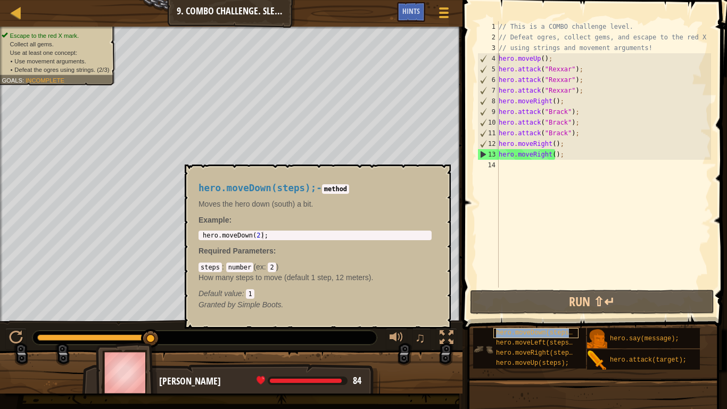
type textarea "hero.moveDown(steps);hero.moveUp();"
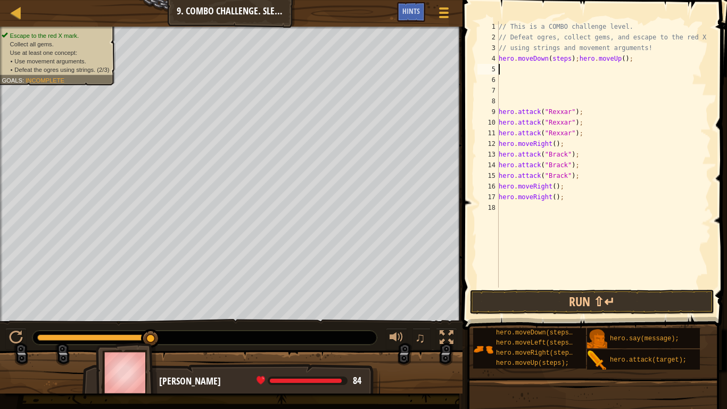
drag, startPoint x: 623, startPoint y: 64, endPoint x: 589, endPoint y: 63, distance: 33.5
click at [589, 63] on div "// This is a COMBO challenge level. // Defeat ogres, collect gems, and escape t…" at bounding box center [604, 164] width 214 height 287
drag, startPoint x: 571, startPoint y: 58, endPoint x: 624, endPoint y: 60, distance: 53.3
click at [624, 60] on div "// This is a COMBO challenge level. // Defeat ogres, collect gems, and escape t…" at bounding box center [604, 164] width 214 height 287
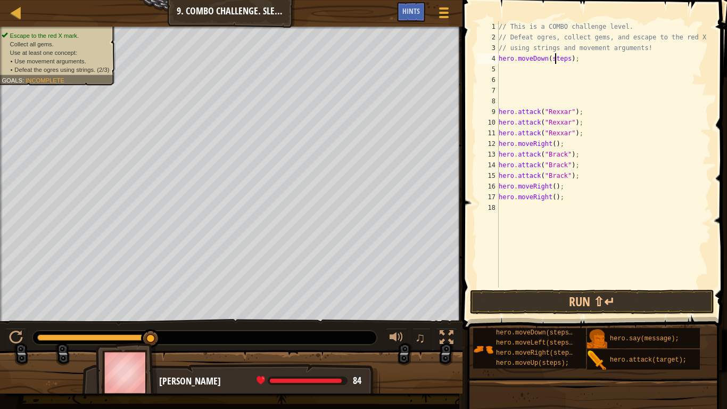
click at [554, 59] on div "// This is a COMBO challenge level. // Defeat ogres, collect gems, and escape t…" at bounding box center [604, 164] width 214 height 287
click at [566, 71] on div "// This is a COMBO challenge level. // Defeat ogres, collect gems, and escape t…" at bounding box center [604, 154] width 214 height 266
click at [566, 71] on div "// This is a COMBO challenge level. // Defeat ogres, collect gems, and escape t…" at bounding box center [604, 164] width 214 height 287
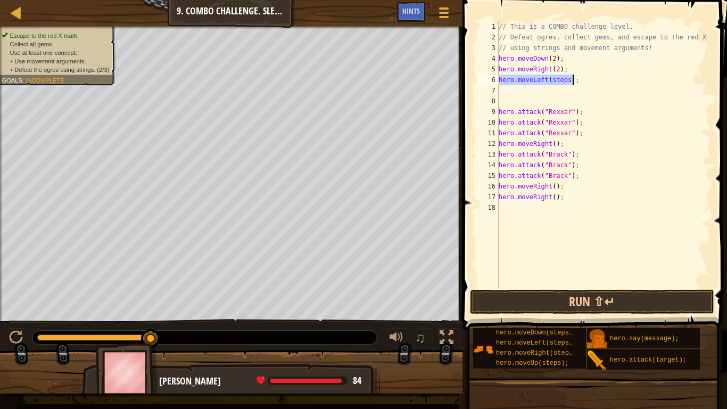
click at [559, 80] on div "// This is a COMBO challenge level. // Defeat ogres, collect gems, and escape t…" at bounding box center [604, 154] width 214 height 266
click at [559, 80] on div "// This is a COMBO challenge level. // Defeat ogres, collect gems, and escape t…" at bounding box center [604, 164] width 214 height 287
click at [551, 95] on div "// This is a COMBO challenge level. // Defeat ogres, collect gems, and escape t…" at bounding box center [604, 154] width 214 height 266
click at [551, 95] on div "// This is a COMBO challenge level. // Defeat ogres, collect gems, and escape t…" at bounding box center [604, 164] width 214 height 287
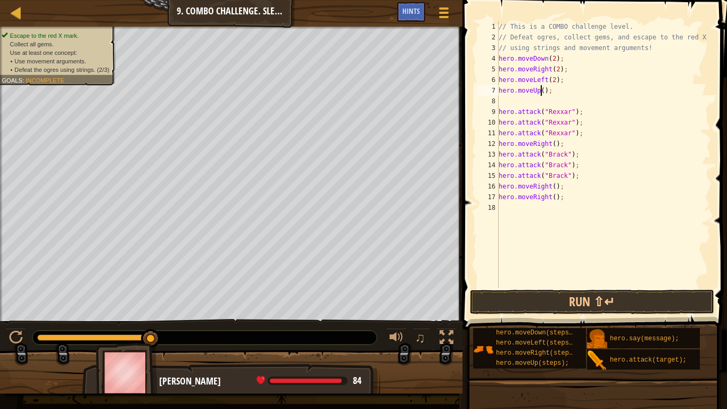
type textarea "hero.moveUp(2);"
click at [504, 104] on div "// This is a COMBO challenge level. // Defeat ogres, collect gems, and escape t…" at bounding box center [604, 164] width 214 height 287
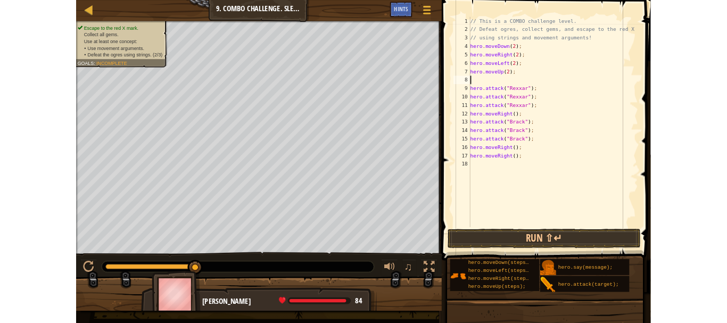
scroll to position [5, 0]
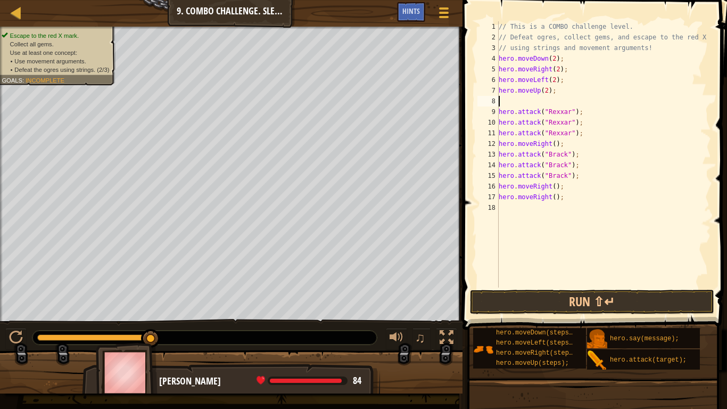
click at [499, 112] on div "// This is a COMBO challenge level. // Defeat ogres, collect gems, and escape t…" at bounding box center [604, 164] width 214 height 287
type textarea "hero.attack("Rexxar");"
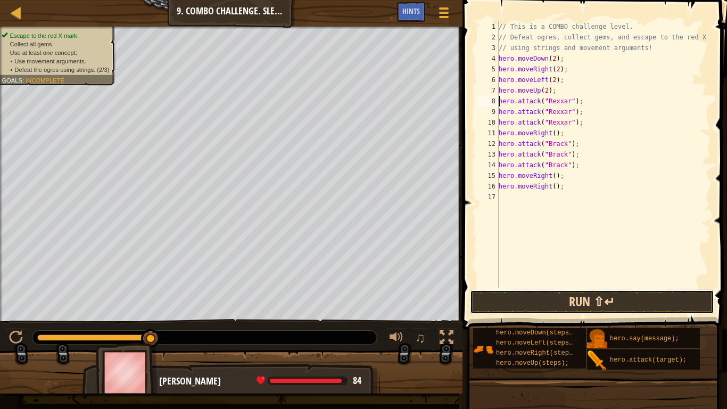
click at [588, 311] on button "Run ⇧↵" at bounding box center [592, 302] width 244 height 24
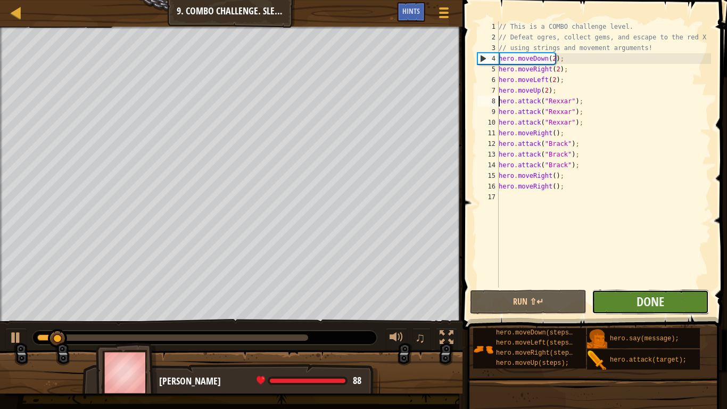
click at [630, 298] on button "Done" at bounding box center [650, 302] width 117 height 24
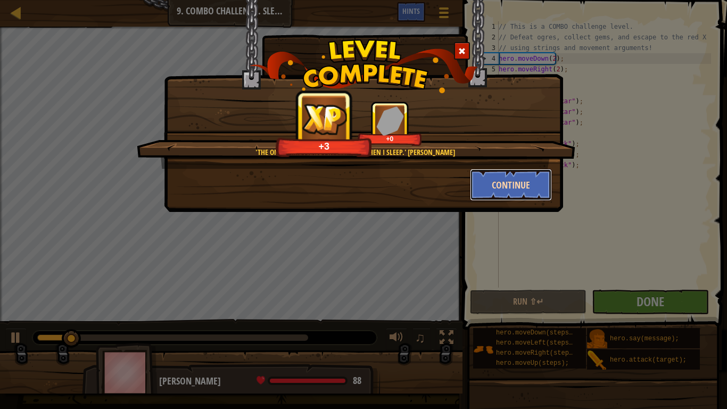
click at [498, 183] on button "Continue" at bounding box center [511, 185] width 82 height 32
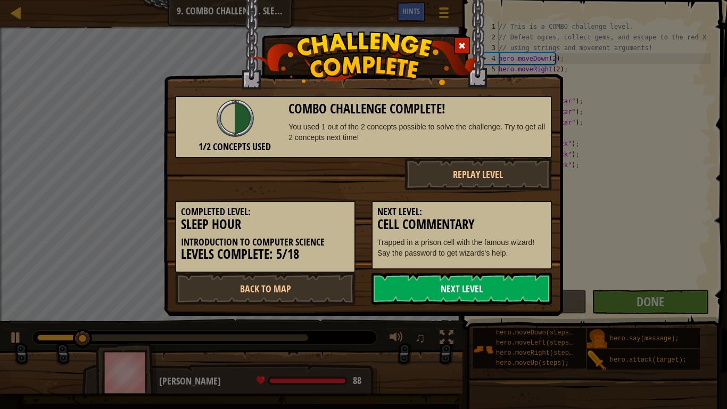
click at [453, 286] on link "Next Level" at bounding box center [461, 289] width 180 height 32
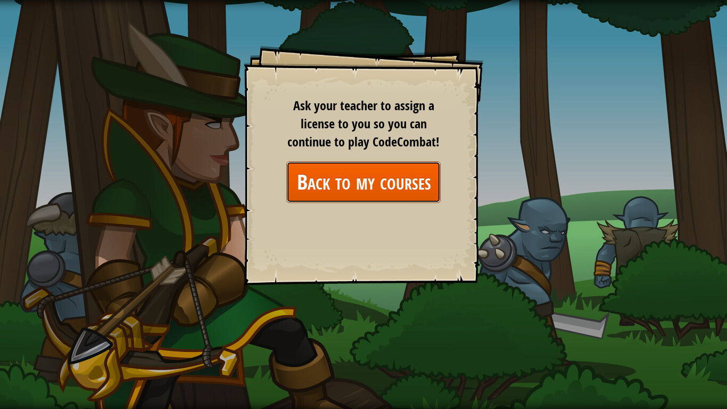
click at [382, 199] on link "Back to my courses" at bounding box center [363, 181] width 154 height 41
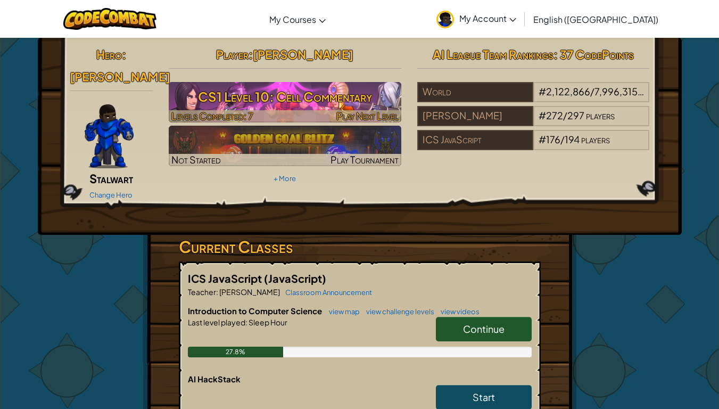
click at [381, 108] on h3 "CS1 Level 10: Cell Commentary" at bounding box center [285, 97] width 233 height 24
